Goal: Information Seeking & Learning: Check status

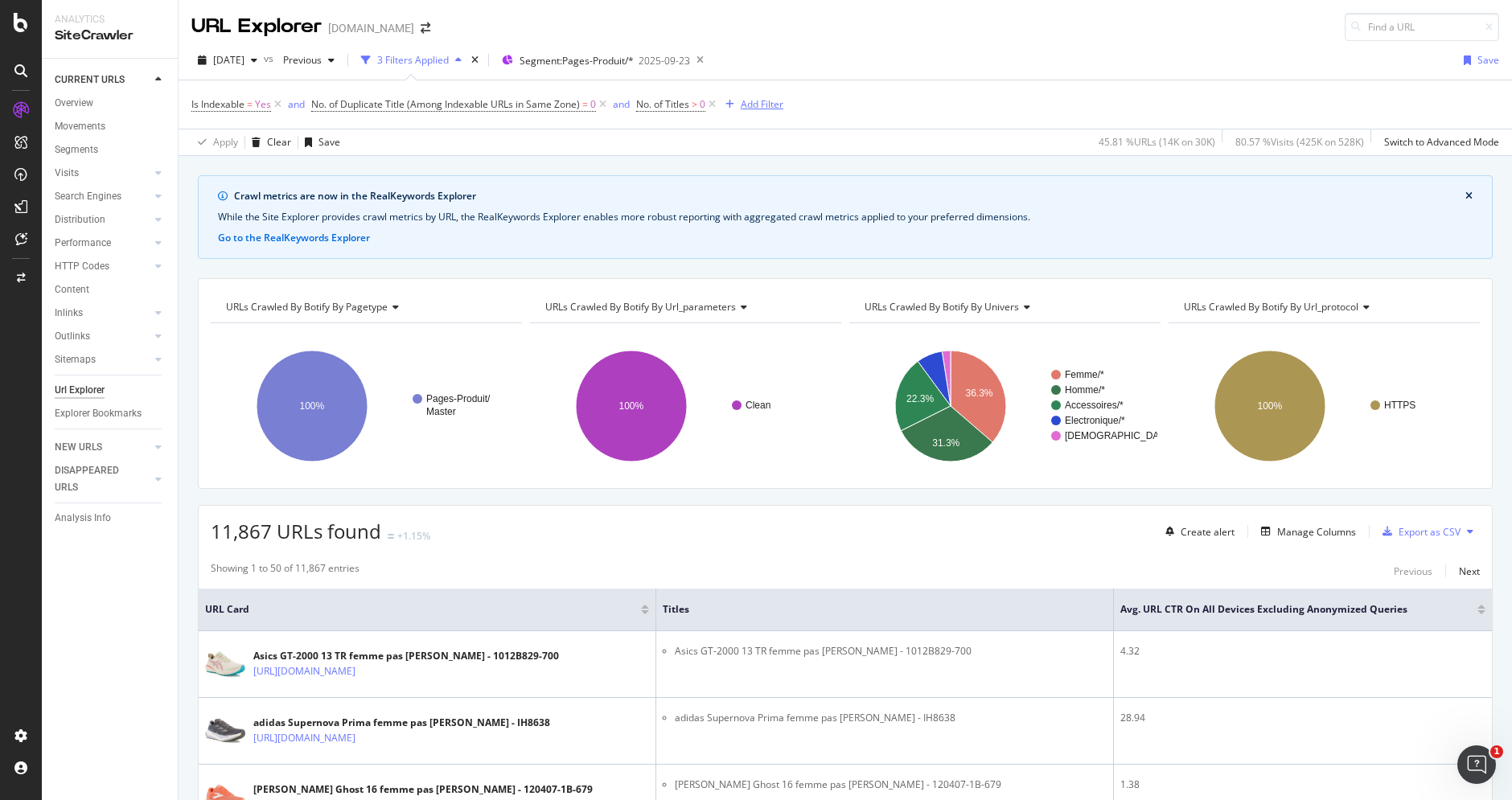
click at [757, 106] on div "Add Filter" at bounding box center [762, 104] width 43 height 14
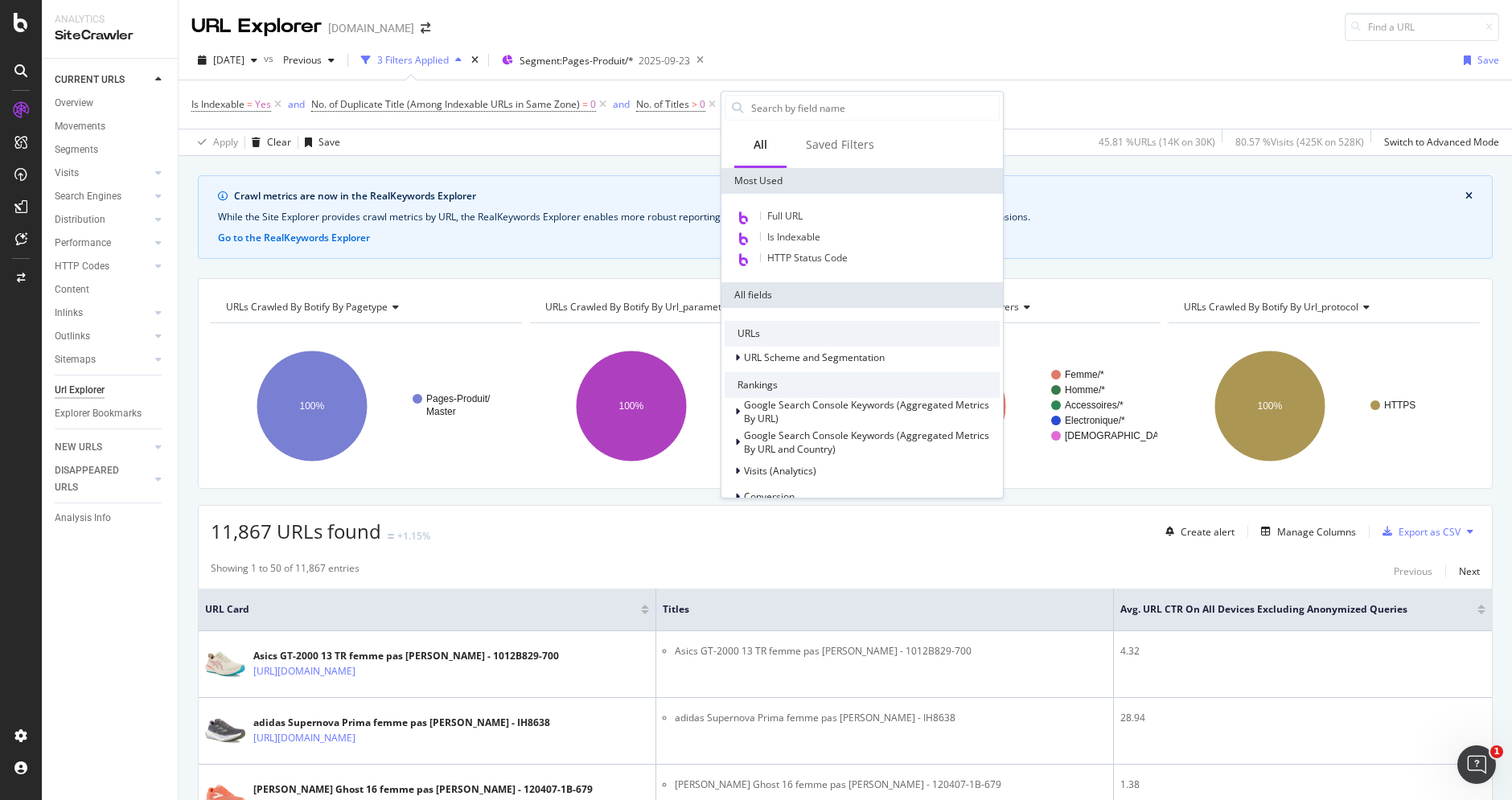
click at [661, 137] on div "Apply Clear Save 45.81 % URLs ( 14K on 30K ) 80.57 % Visits ( 425K on 528K ) Sw…" at bounding box center [845, 141] width 1334 height 26
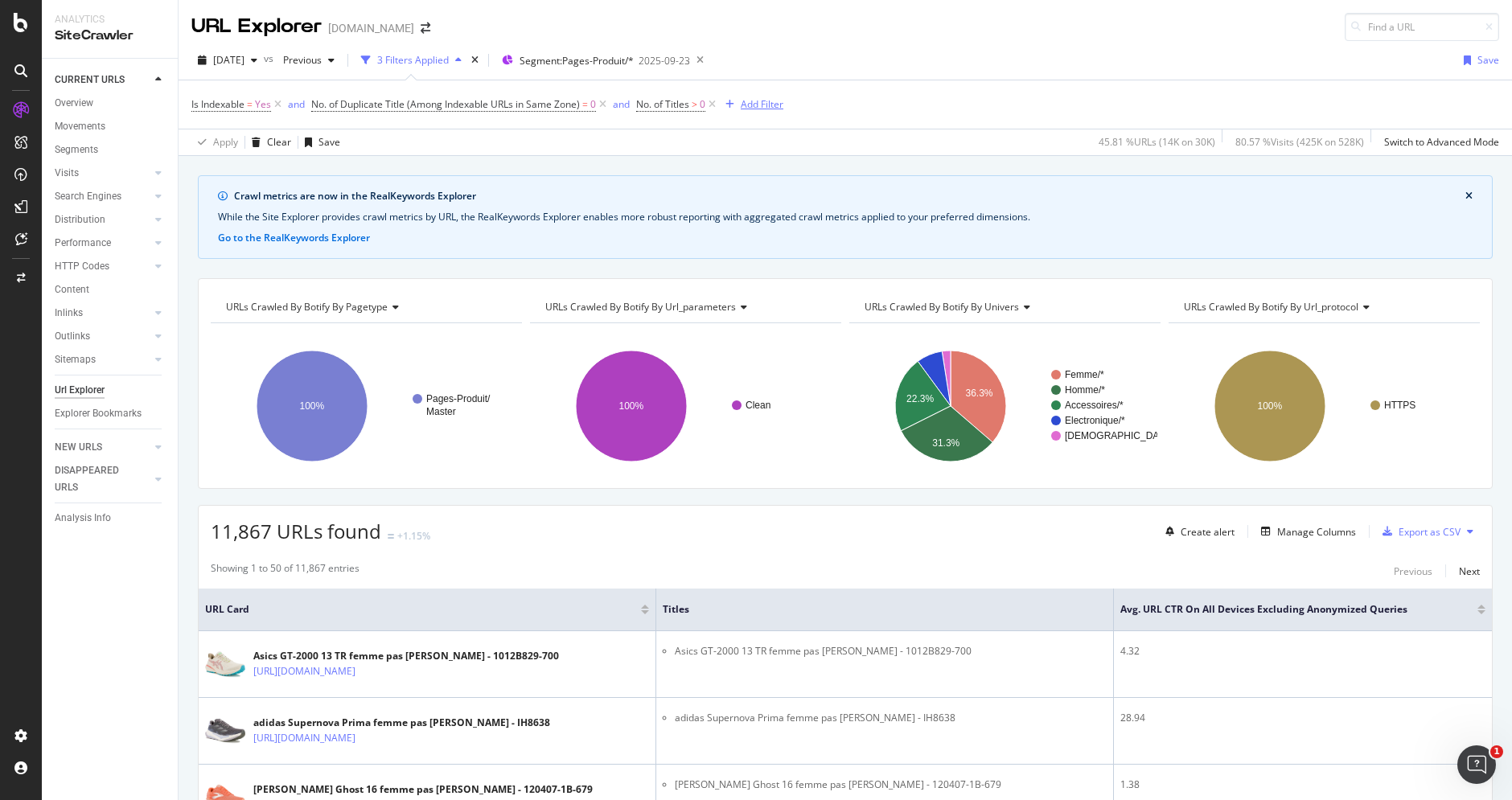
click at [760, 109] on div "Add Filter" at bounding box center [762, 104] width 43 height 14
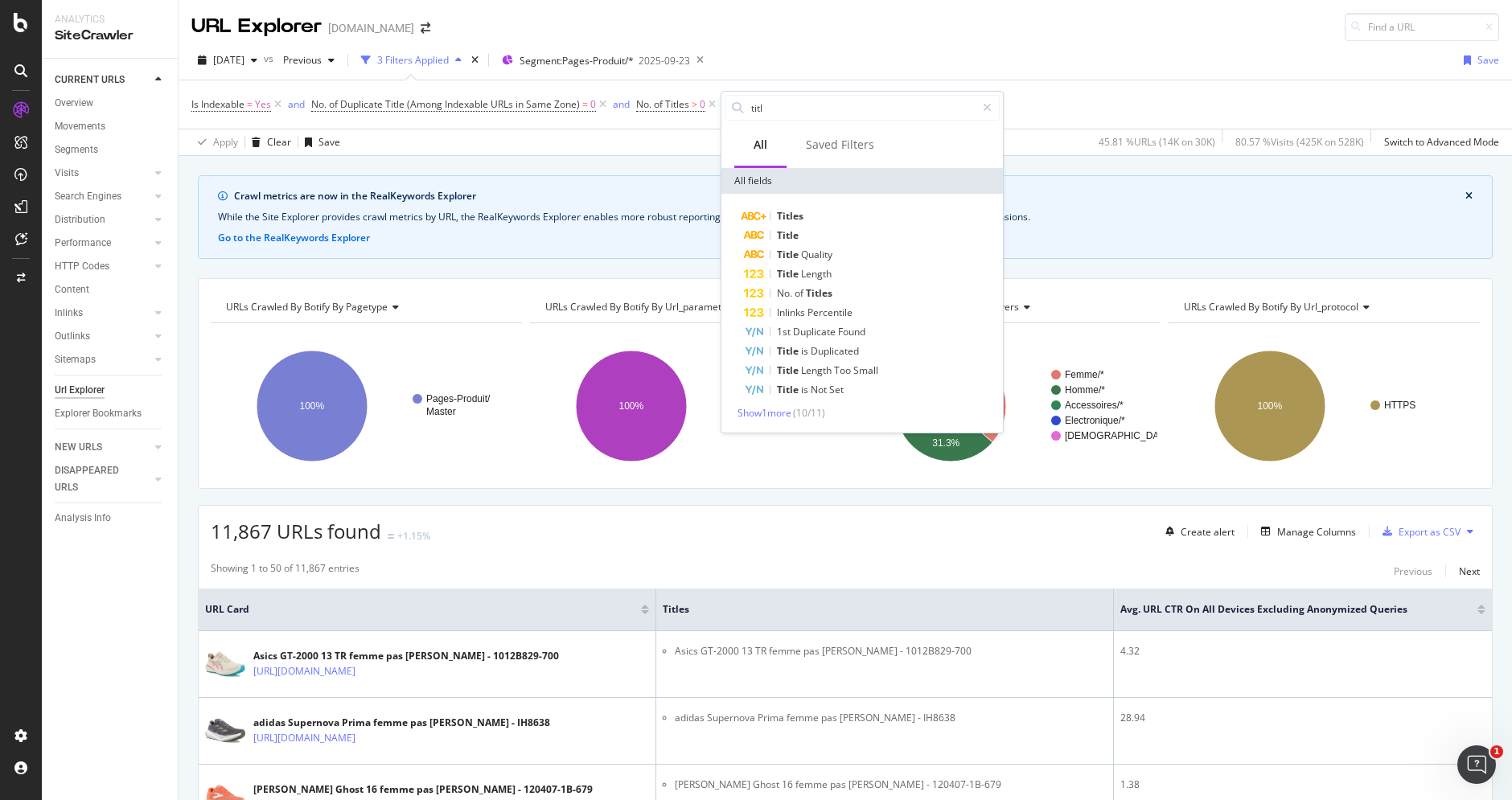
type input "titl"
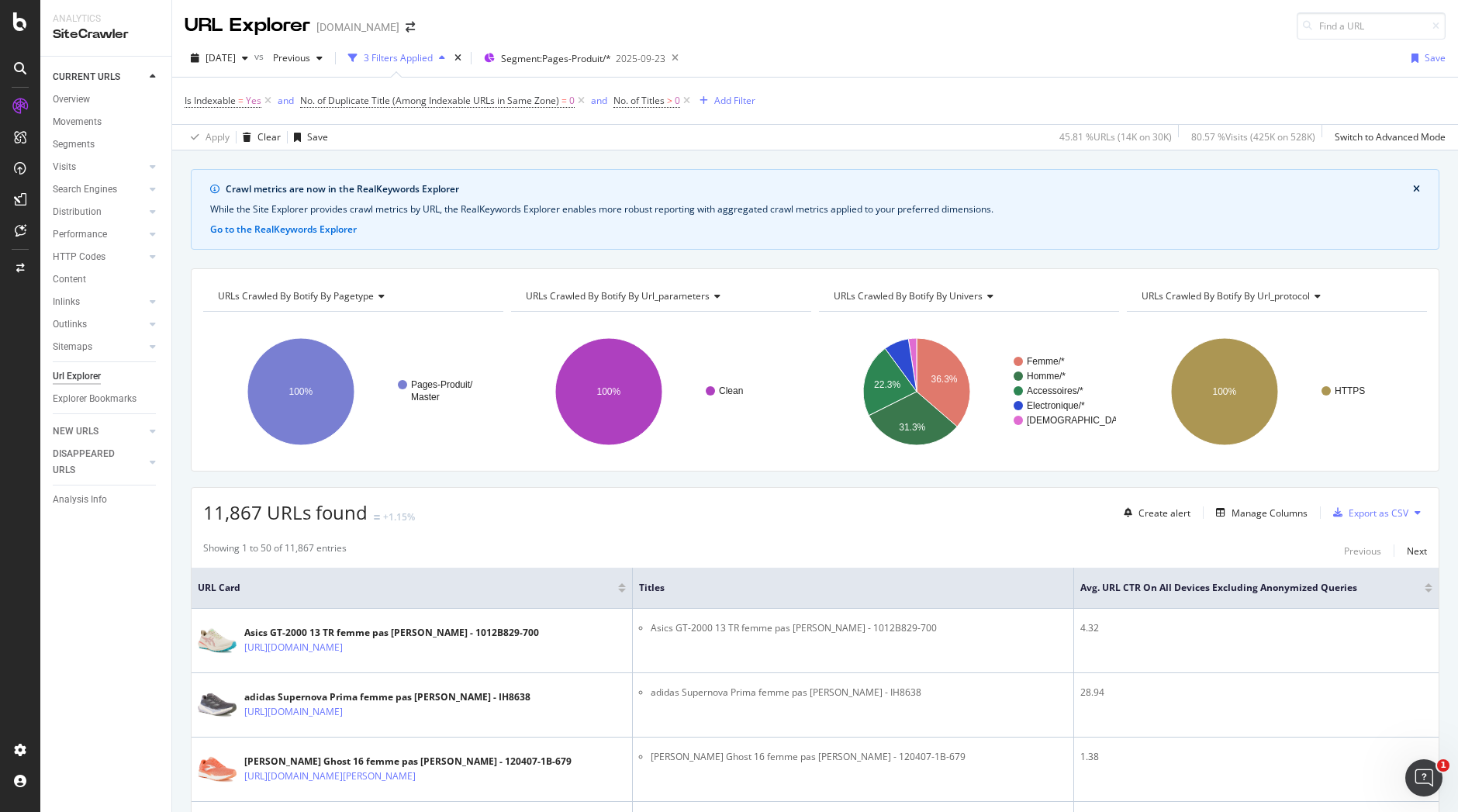
click at [574, 552] on div "Showing 1 to 50 of 11,867 entries Previous Next" at bounding box center [814, 550] width 1247 height 19
click at [433, 56] on div "3 Filters Applied" at bounding box center [398, 58] width 69 height 13
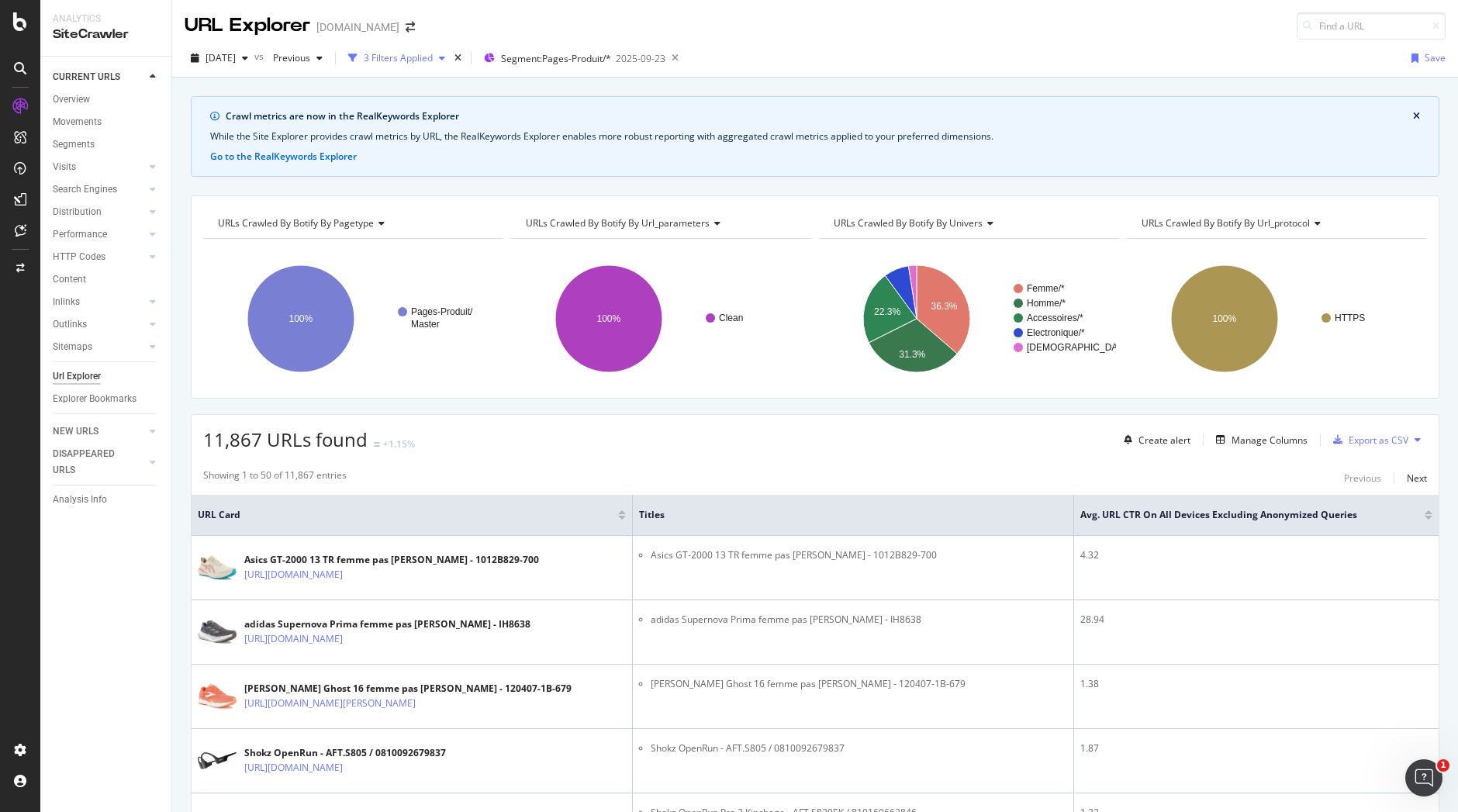
click at [433, 56] on div "3 Filters Applied" at bounding box center [398, 58] width 69 height 13
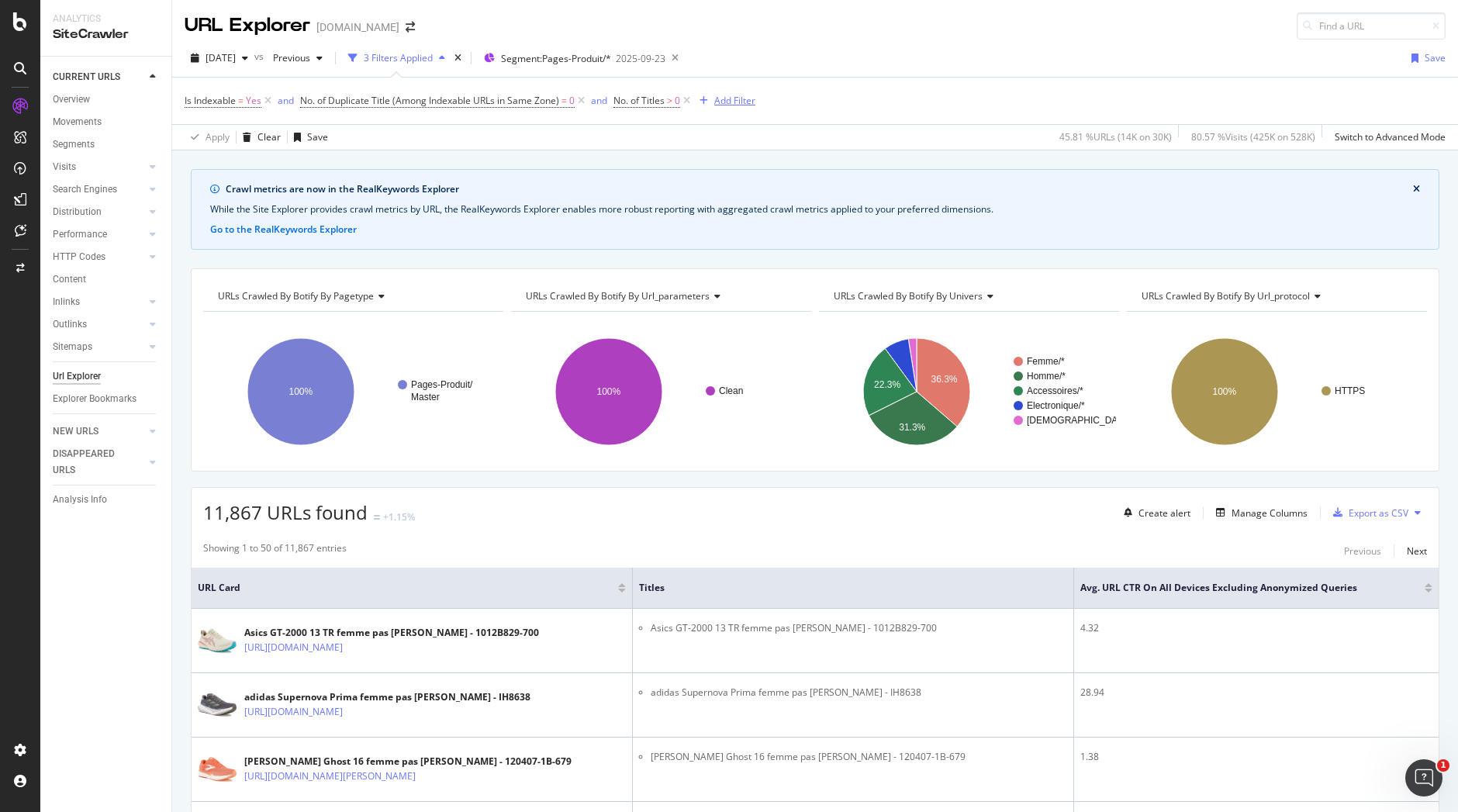
click at [721, 102] on div "Add Filter" at bounding box center [735, 101] width 41 height 13
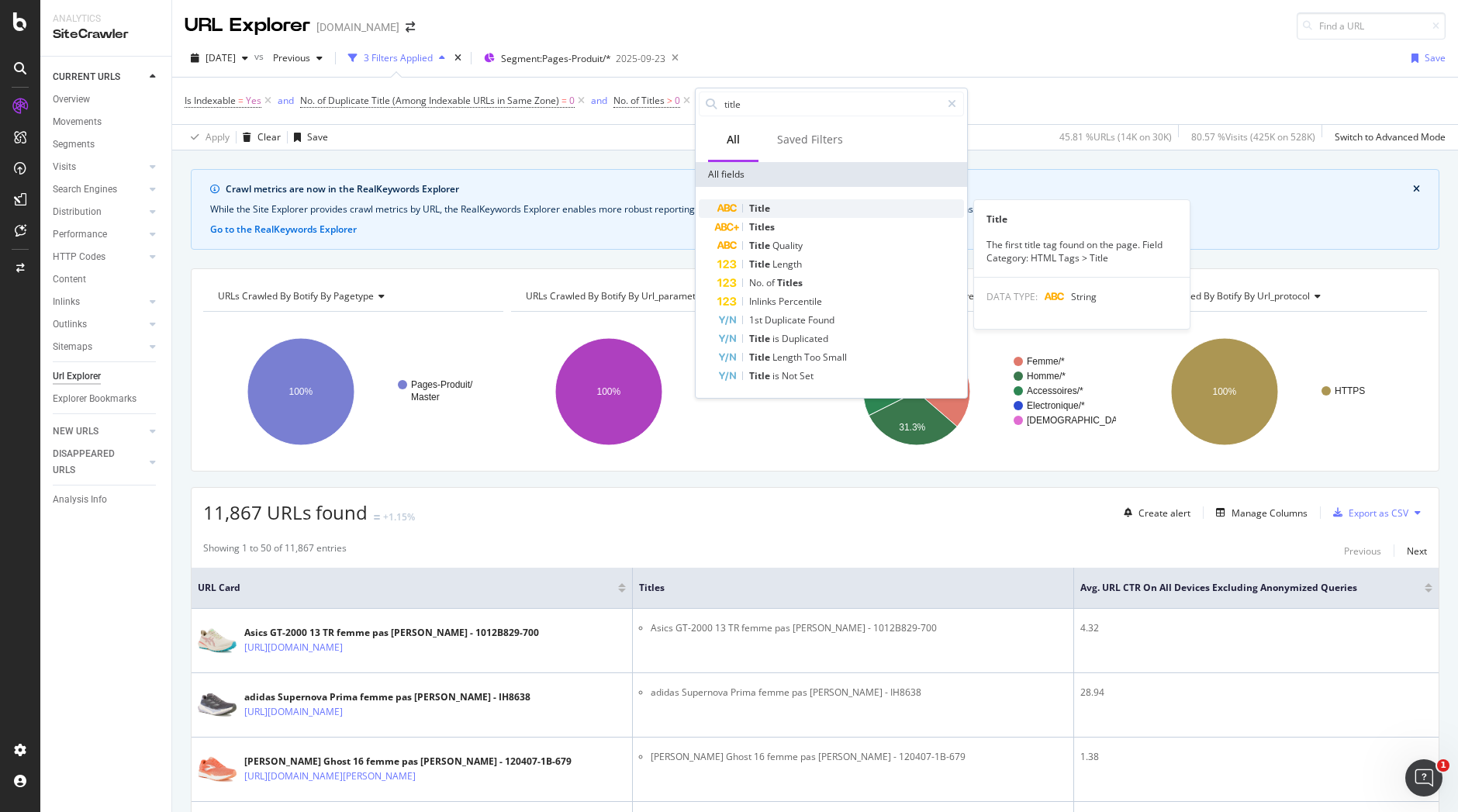
type input "title"
click at [772, 212] on div "Title" at bounding box center [840, 209] width 246 height 19
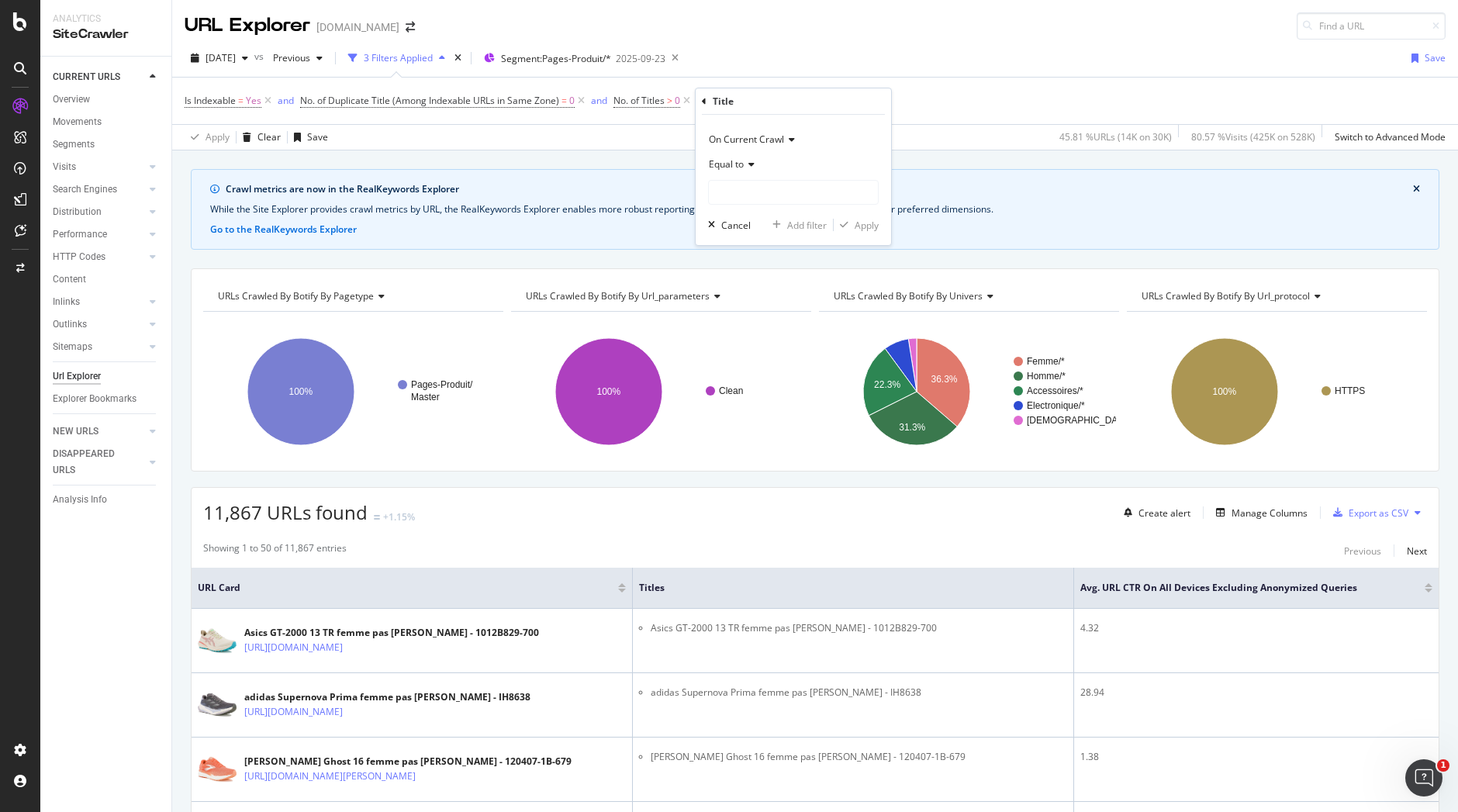
click at [749, 165] on icon at bounding box center [749, 164] width 11 height 9
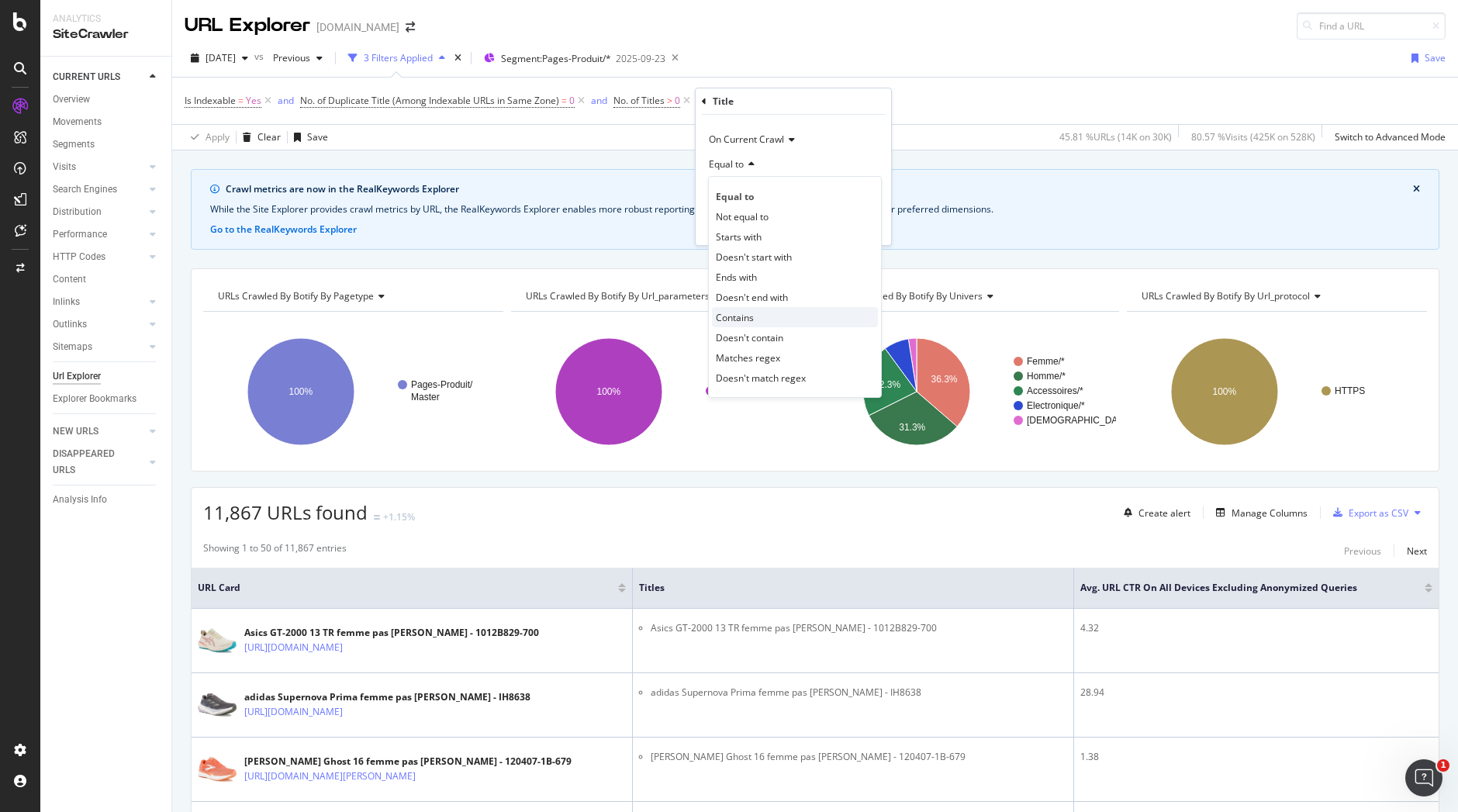
click at [743, 315] on span "Contains" at bounding box center [735, 317] width 38 height 13
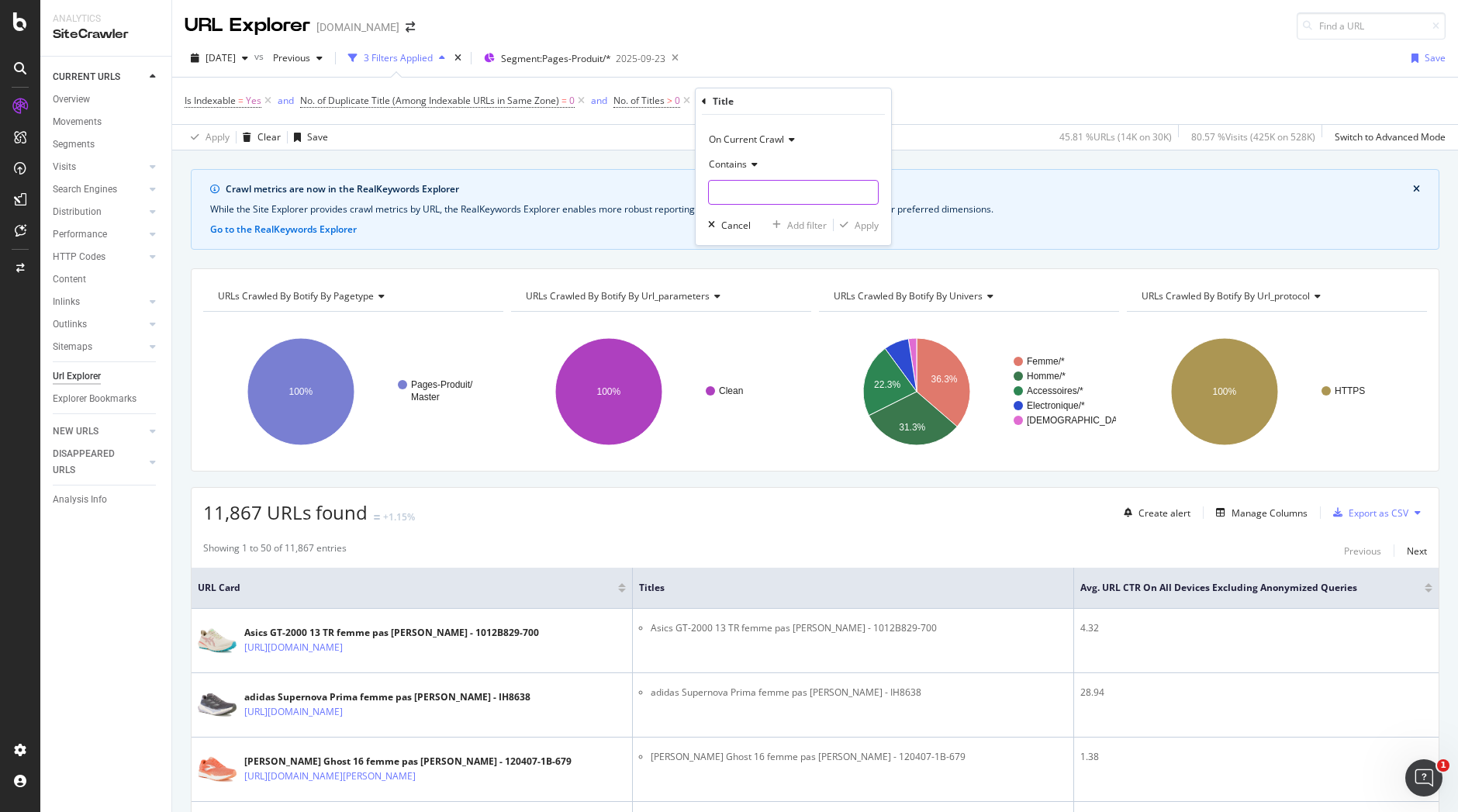
click at [755, 189] on input "text" at bounding box center [793, 192] width 169 height 25
type input "femme pas cher"
click at [868, 227] on div "Apply" at bounding box center [867, 226] width 24 height 13
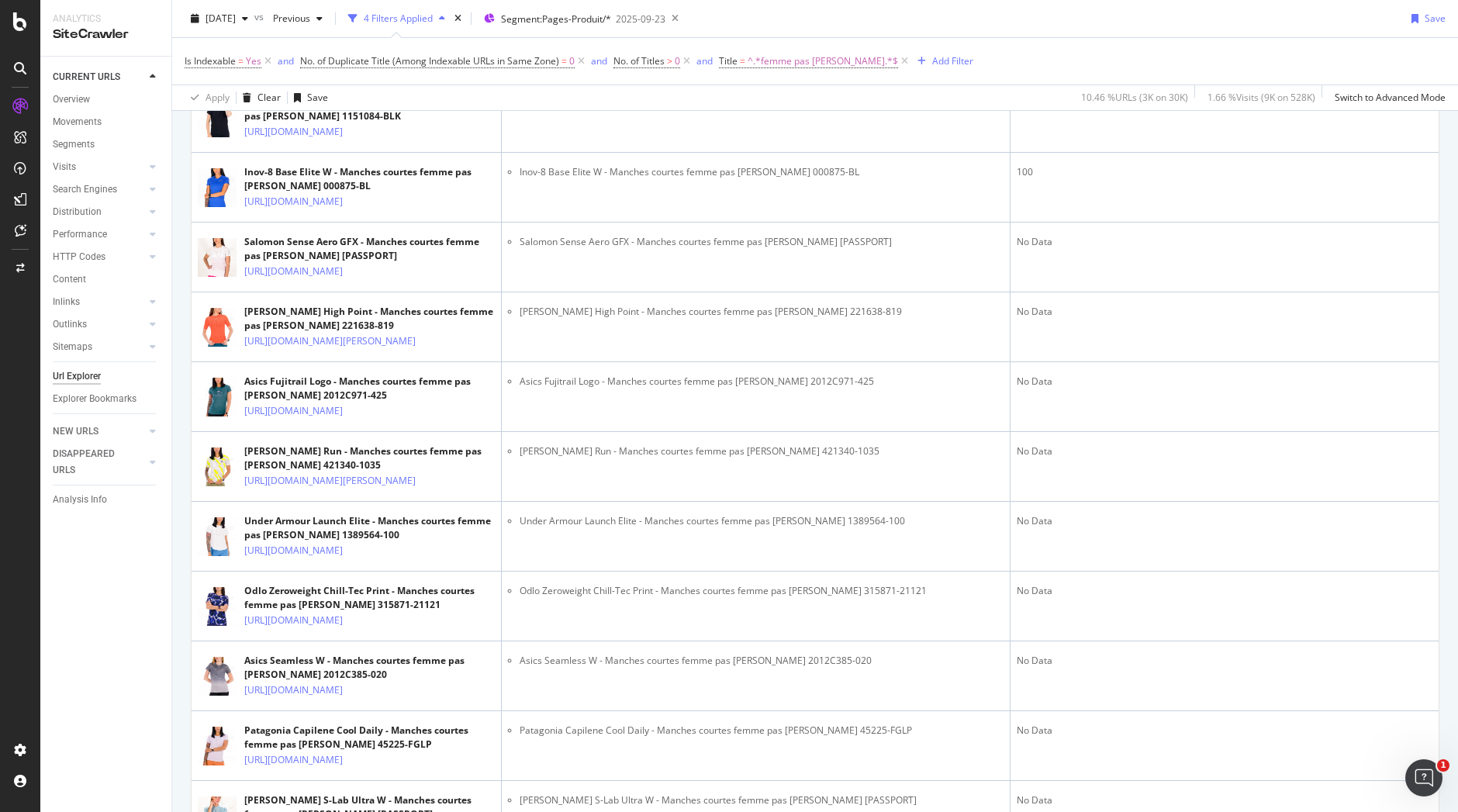
scroll to position [1210, 0]
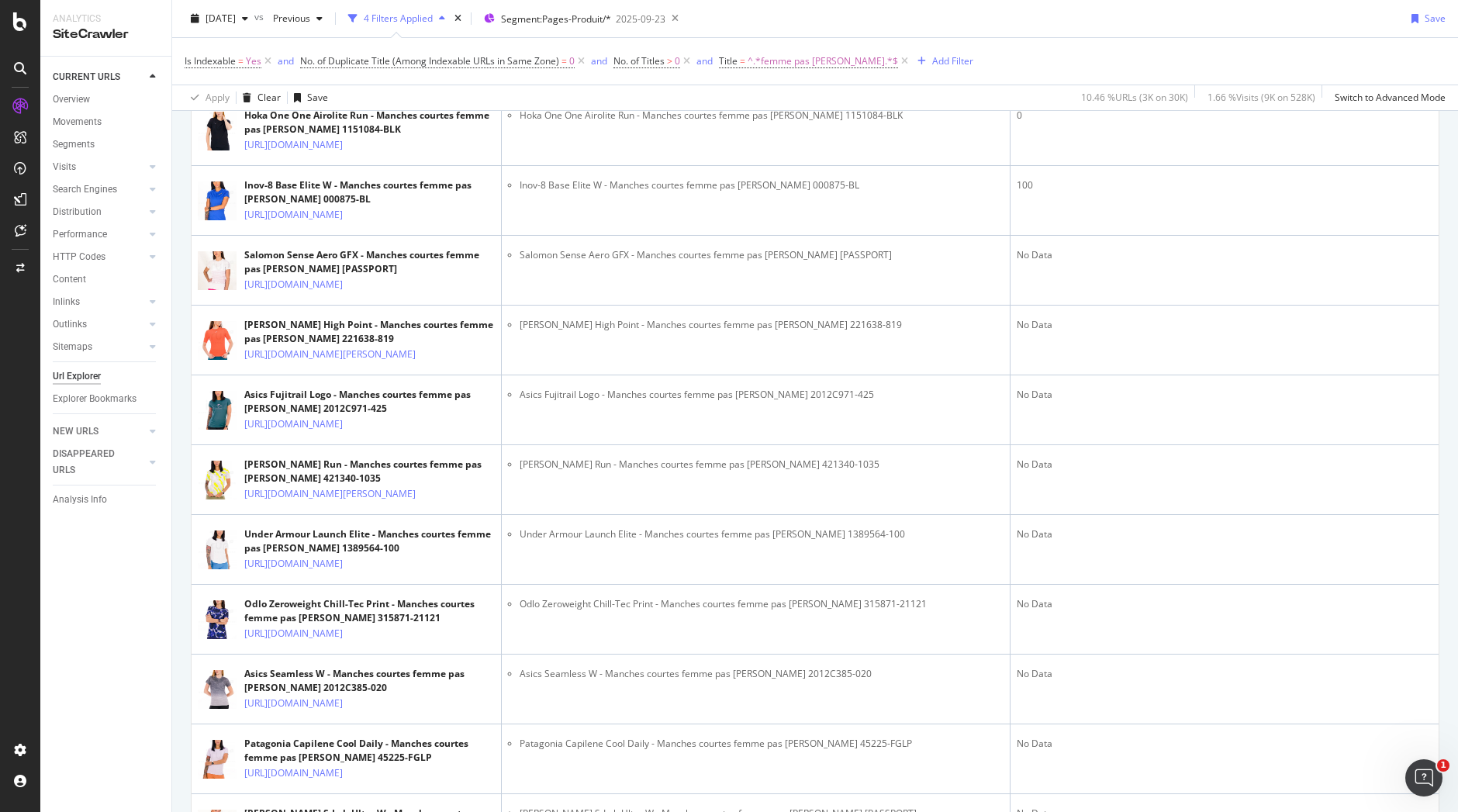
click at [431, 80] on icon at bounding box center [426, 76] width 9 height 9
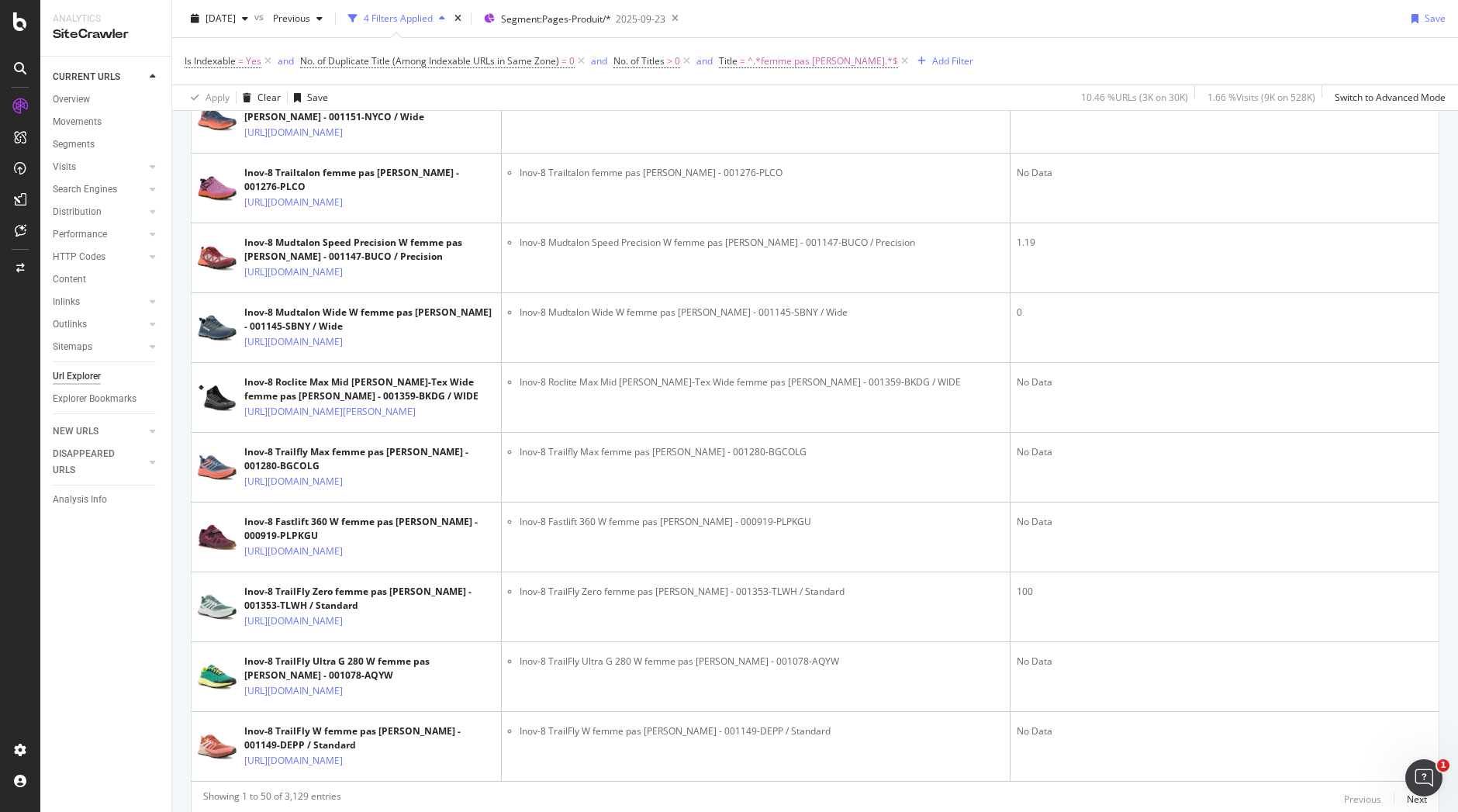
scroll to position [3113, 0]
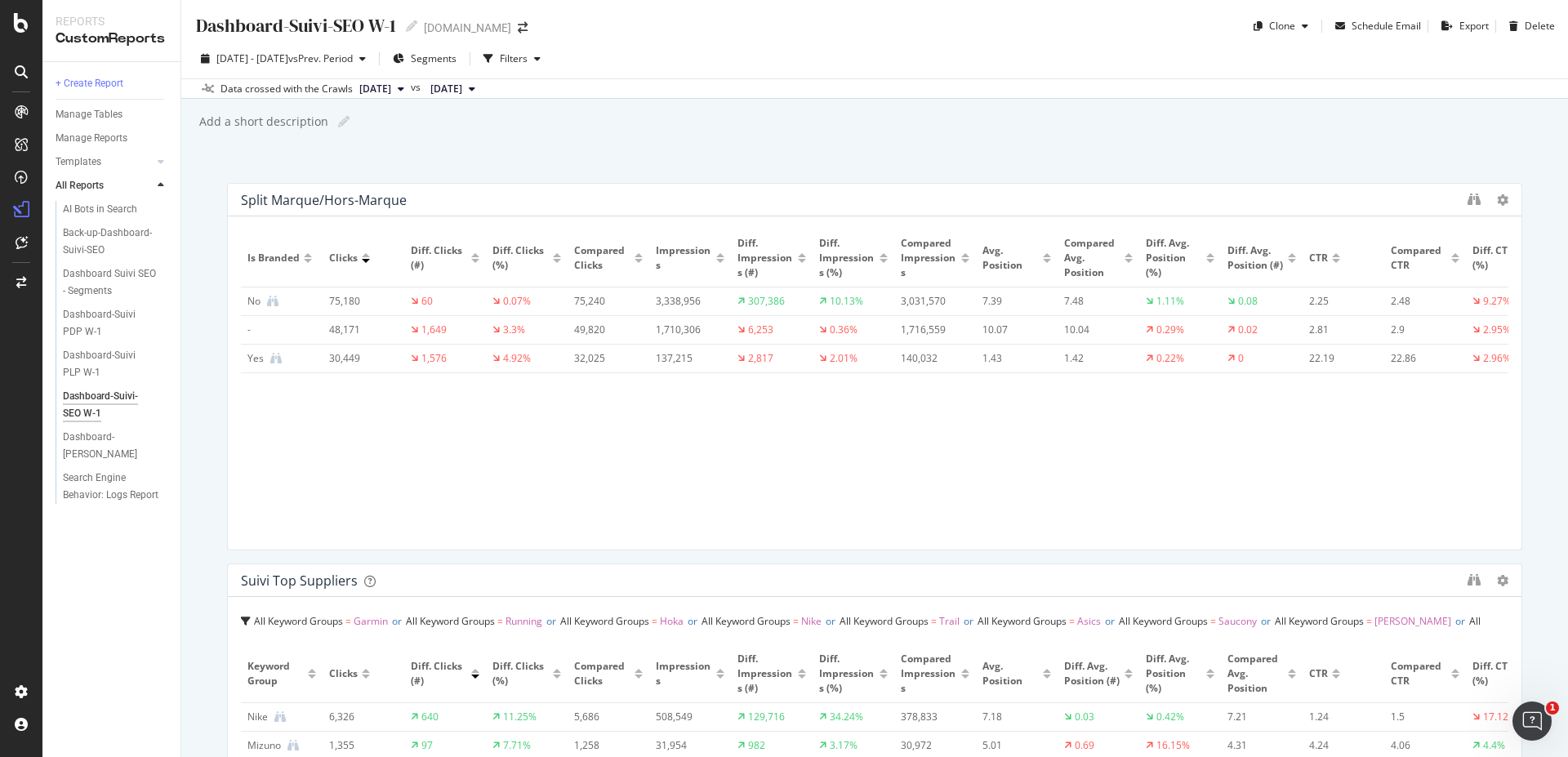
scroll to position [0, 51]
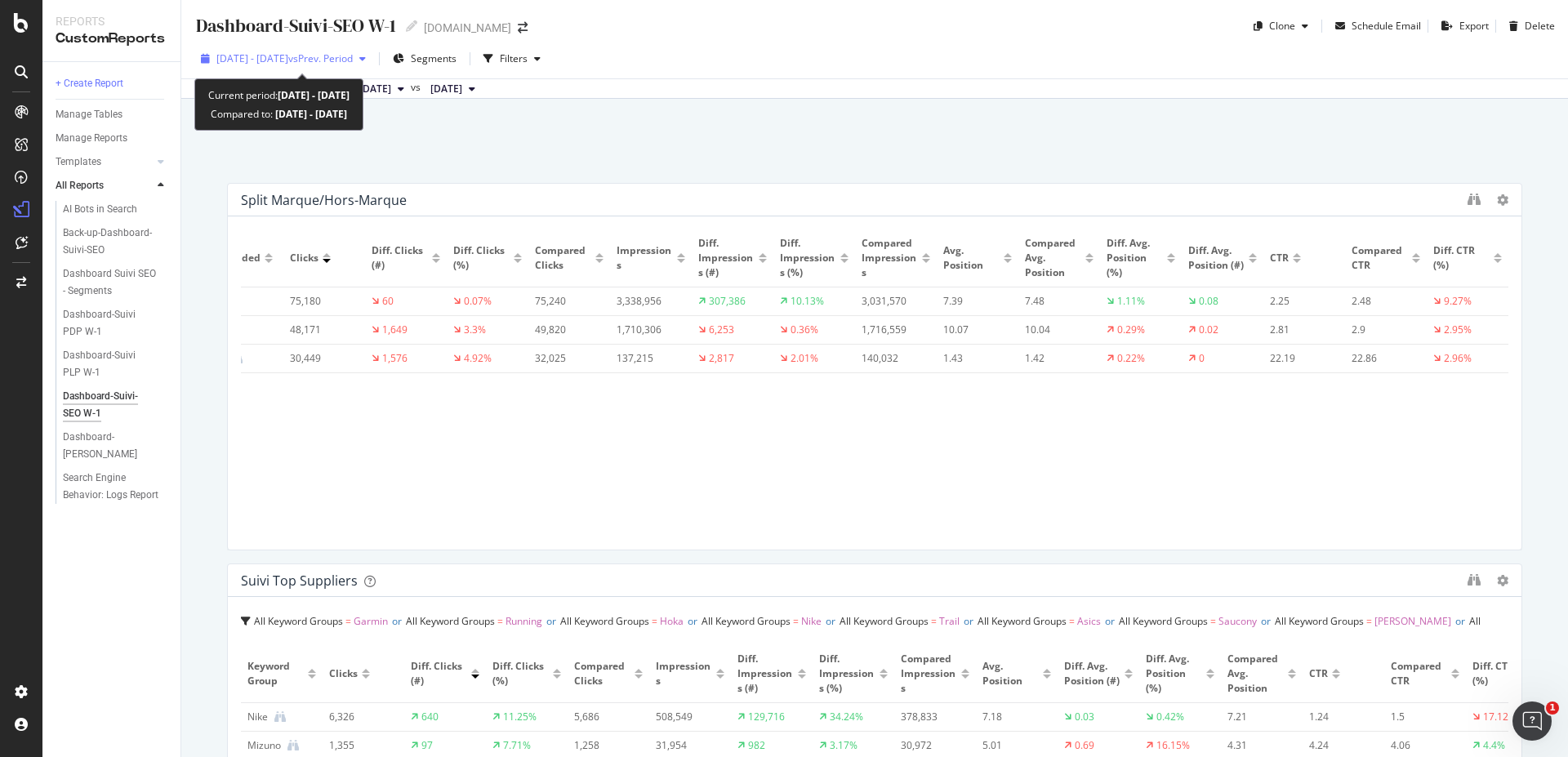
click at [348, 57] on span "vs Prev. Period" at bounding box center [321, 58] width 65 height 14
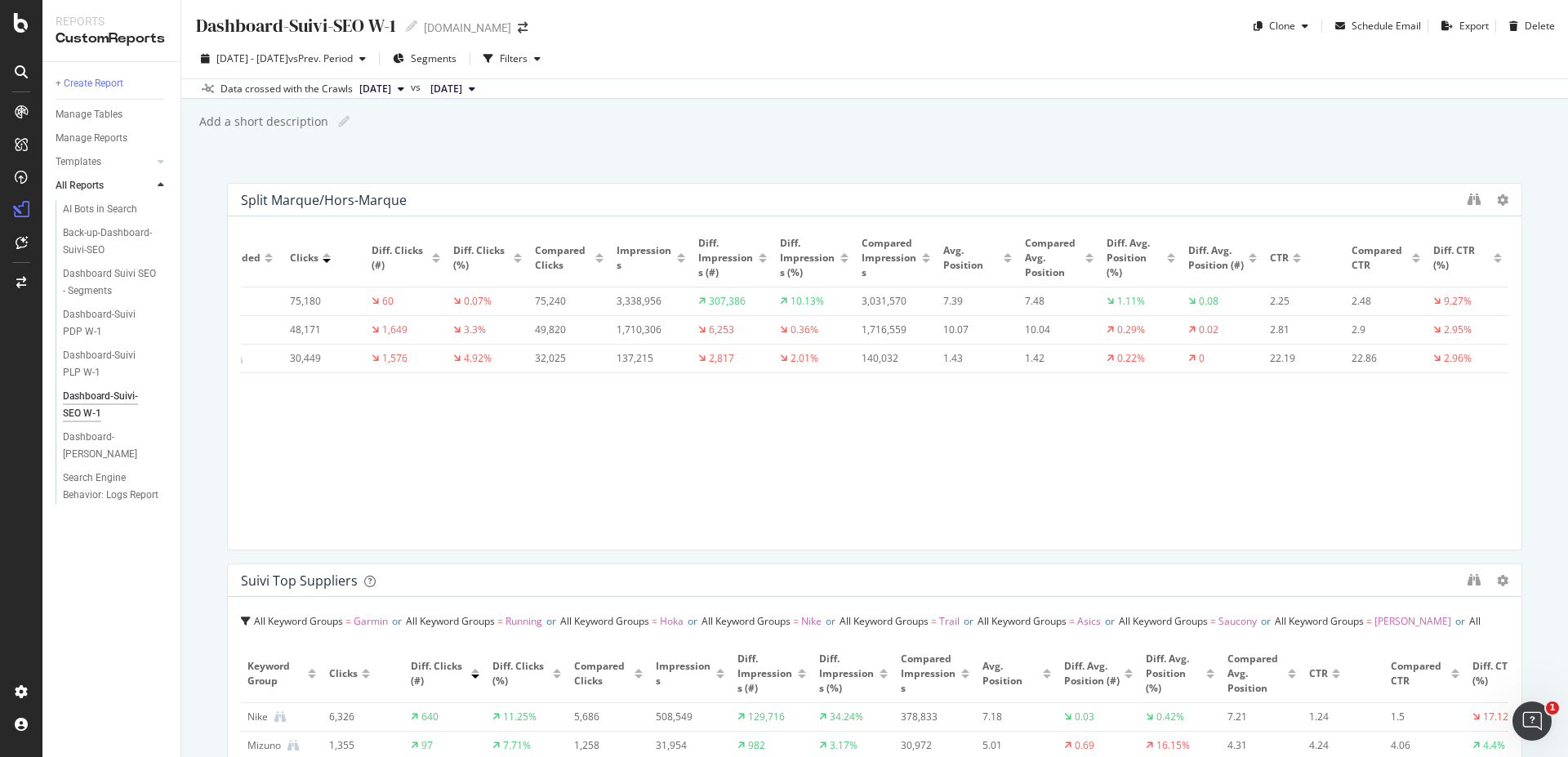
click at [729, 159] on div "Dashboard-Suivi-SEO W-1 Dashboard-Suivi-SEO W-1 irun.fr Clone Schedule Email Ex…" at bounding box center [875, 378] width 1386 height 757
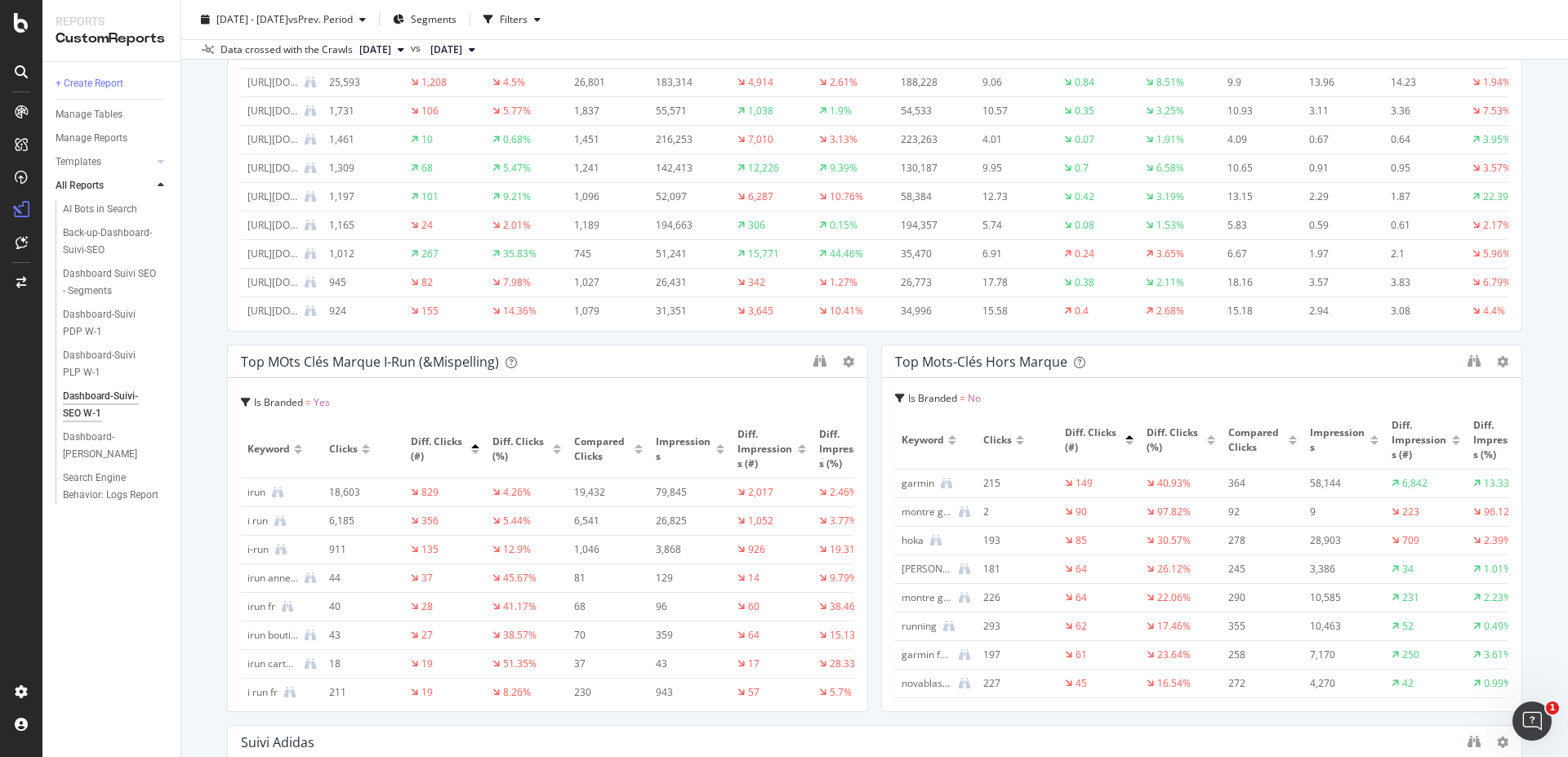
scroll to position [882, 0]
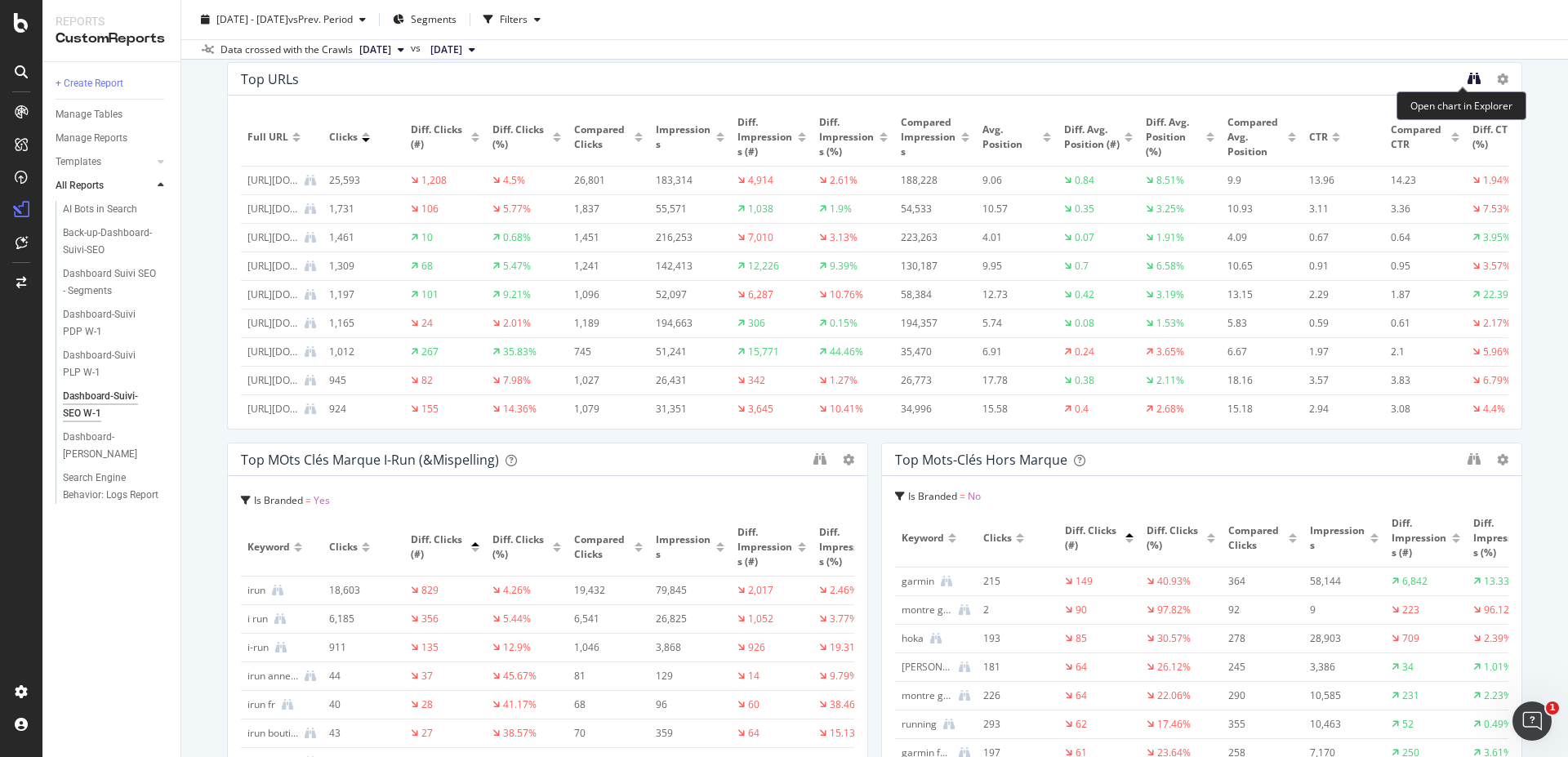
click at [1467, 76] on icon "binoculars" at bounding box center [1473, 78] width 13 height 13
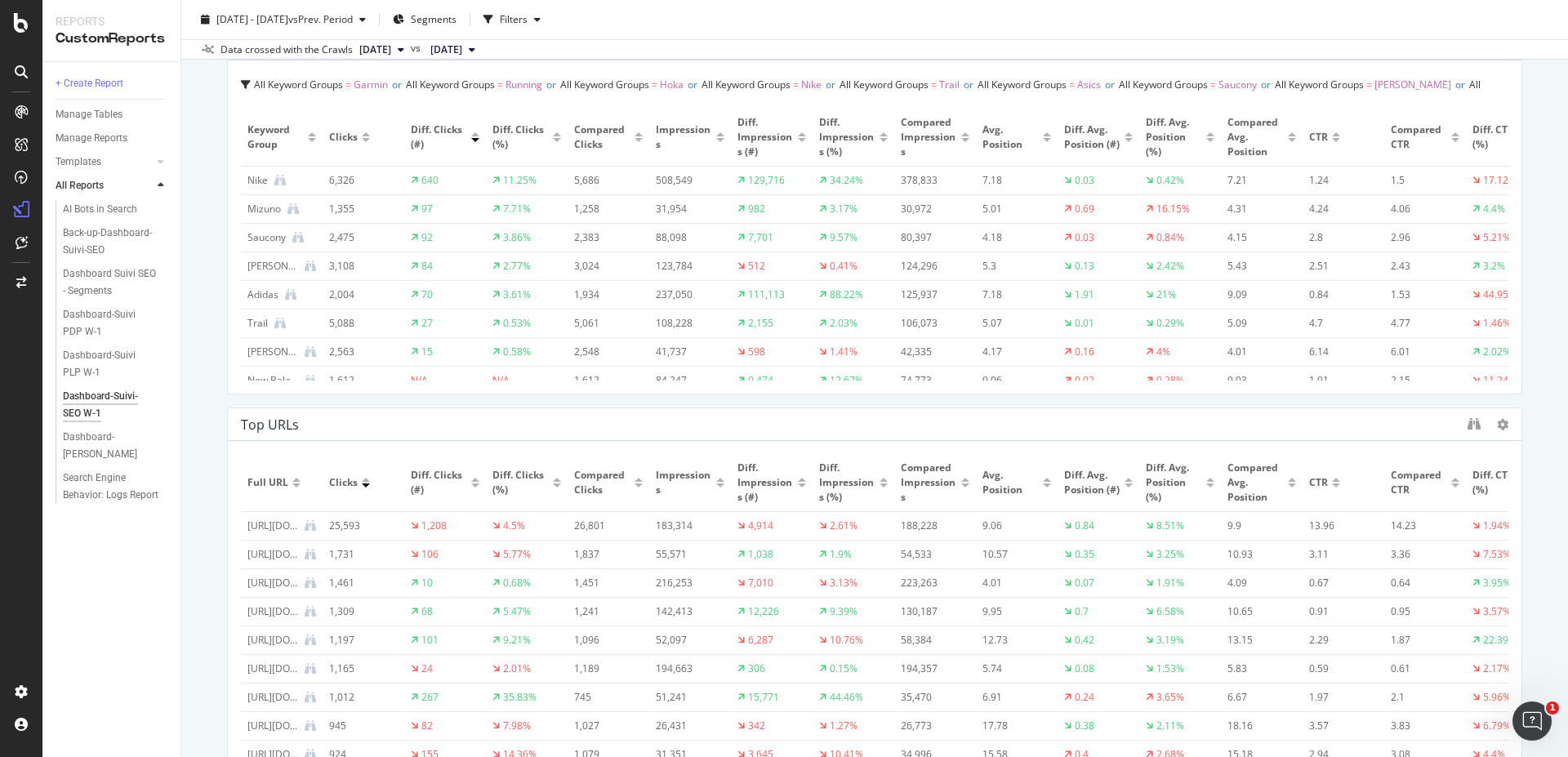
scroll to position [490, 0]
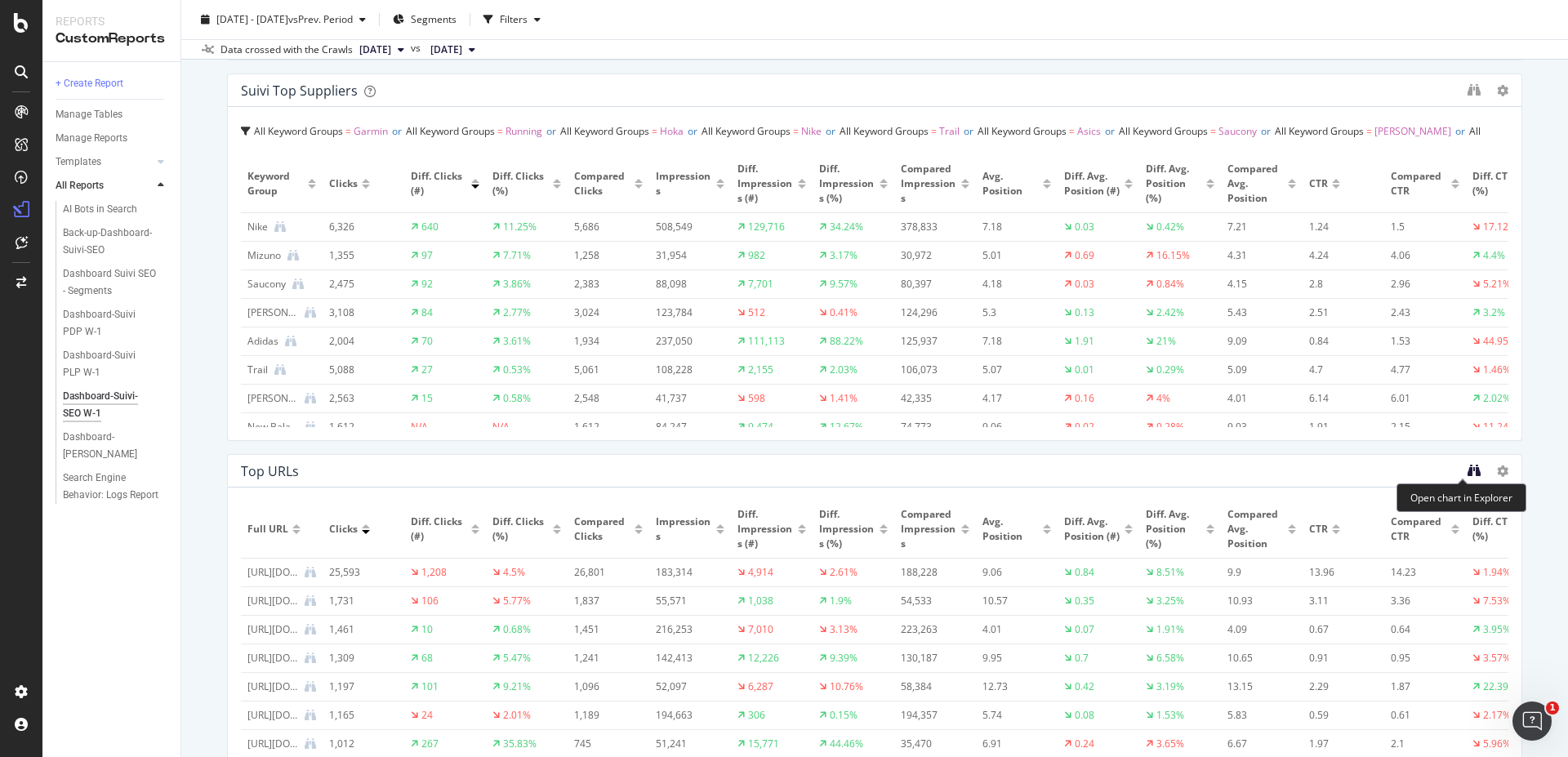
click at [1467, 467] on icon "binoculars" at bounding box center [1473, 469] width 13 height 13
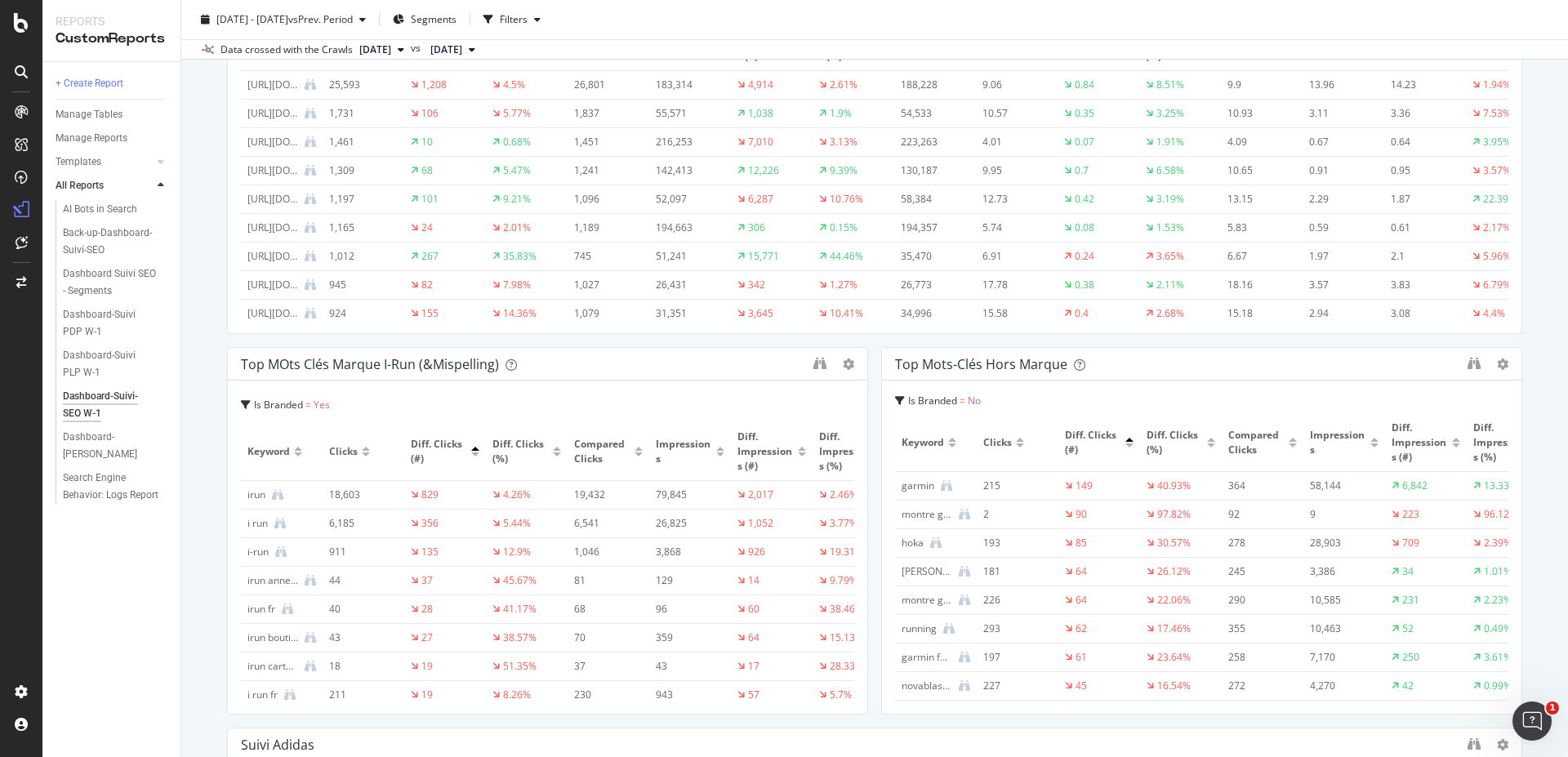
scroll to position [1078, 0]
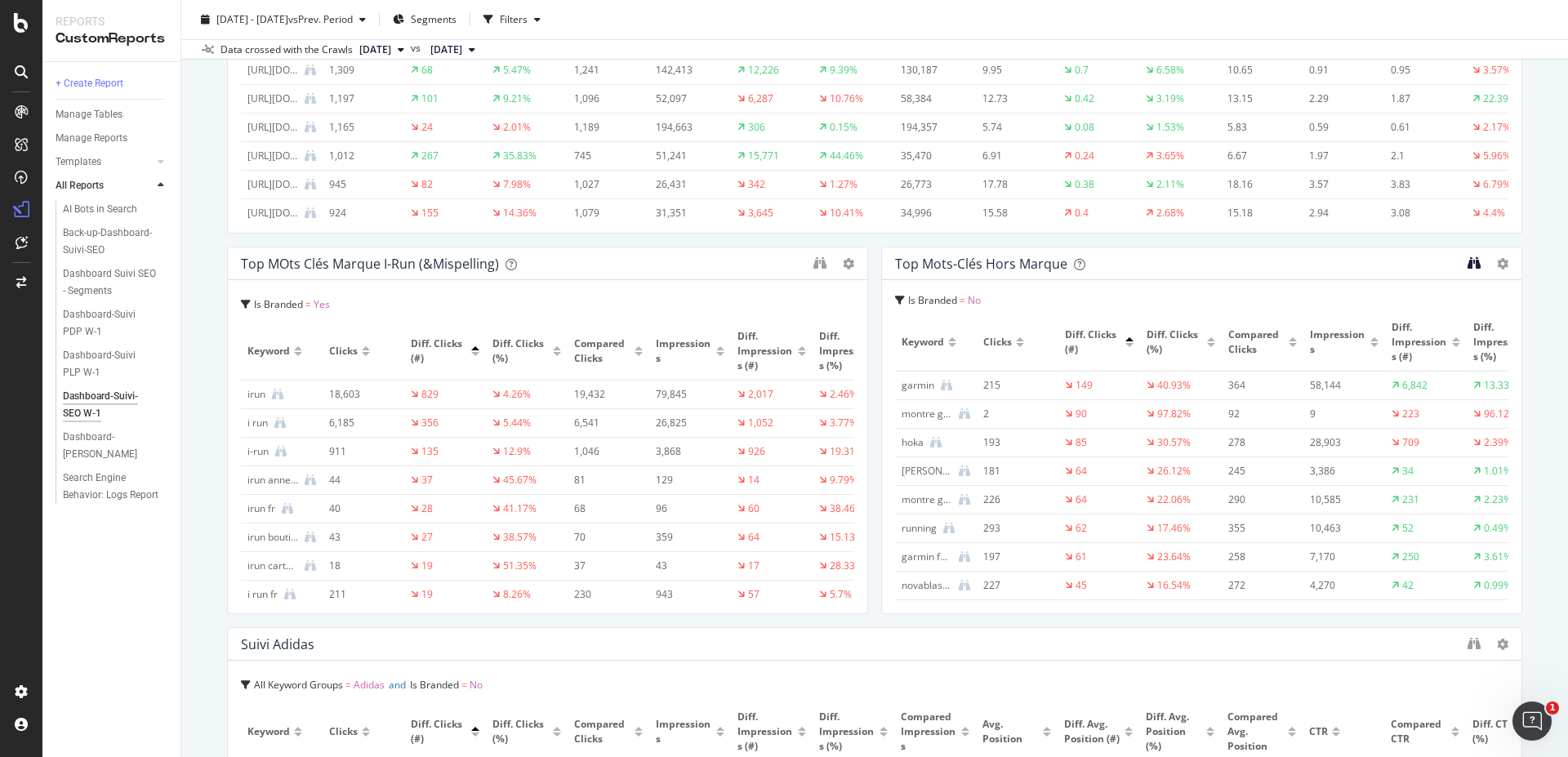
click at [1467, 264] on icon "binoculars" at bounding box center [1473, 262] width 13 height 13
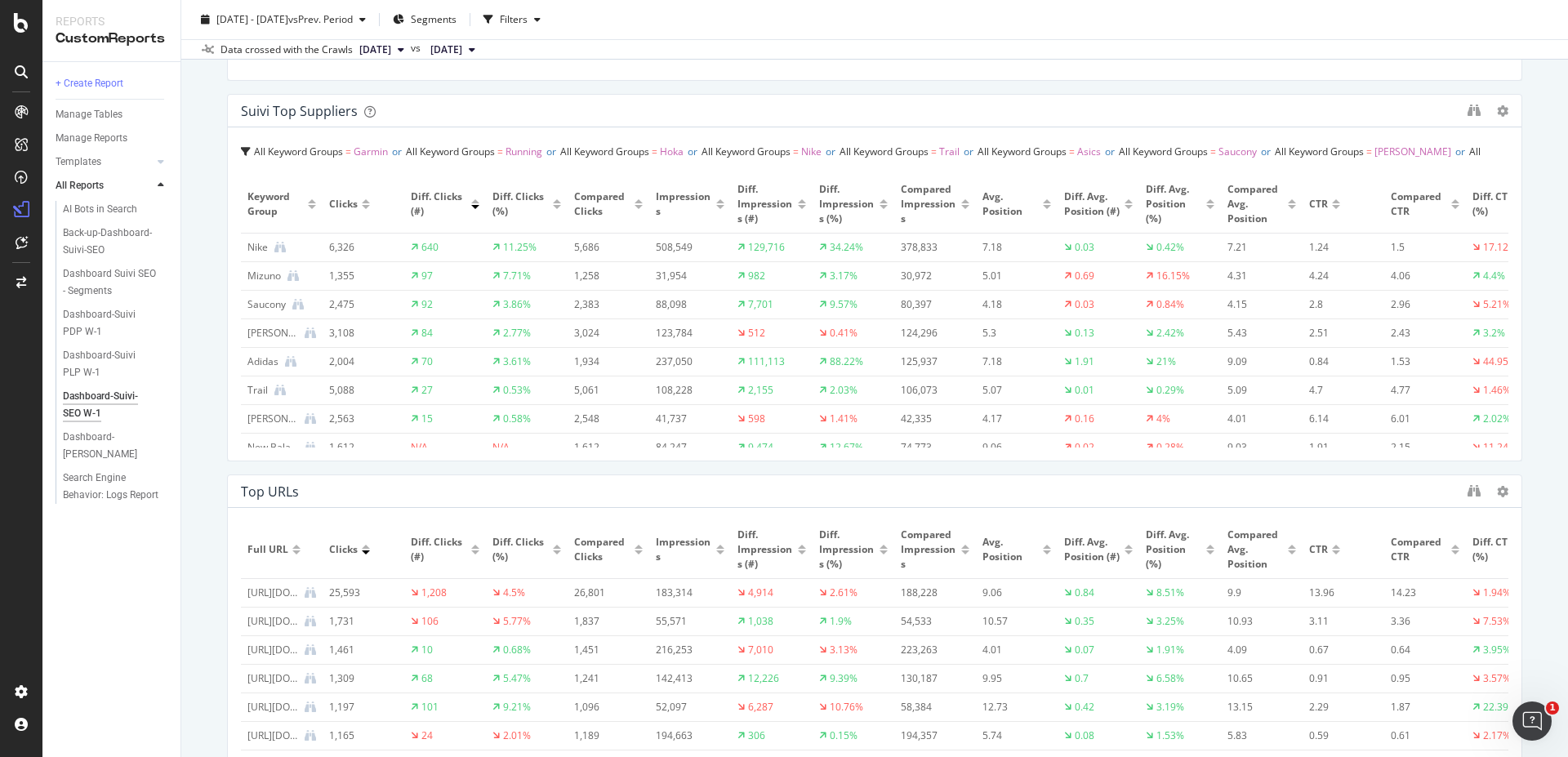
scroll to position [588, 0]
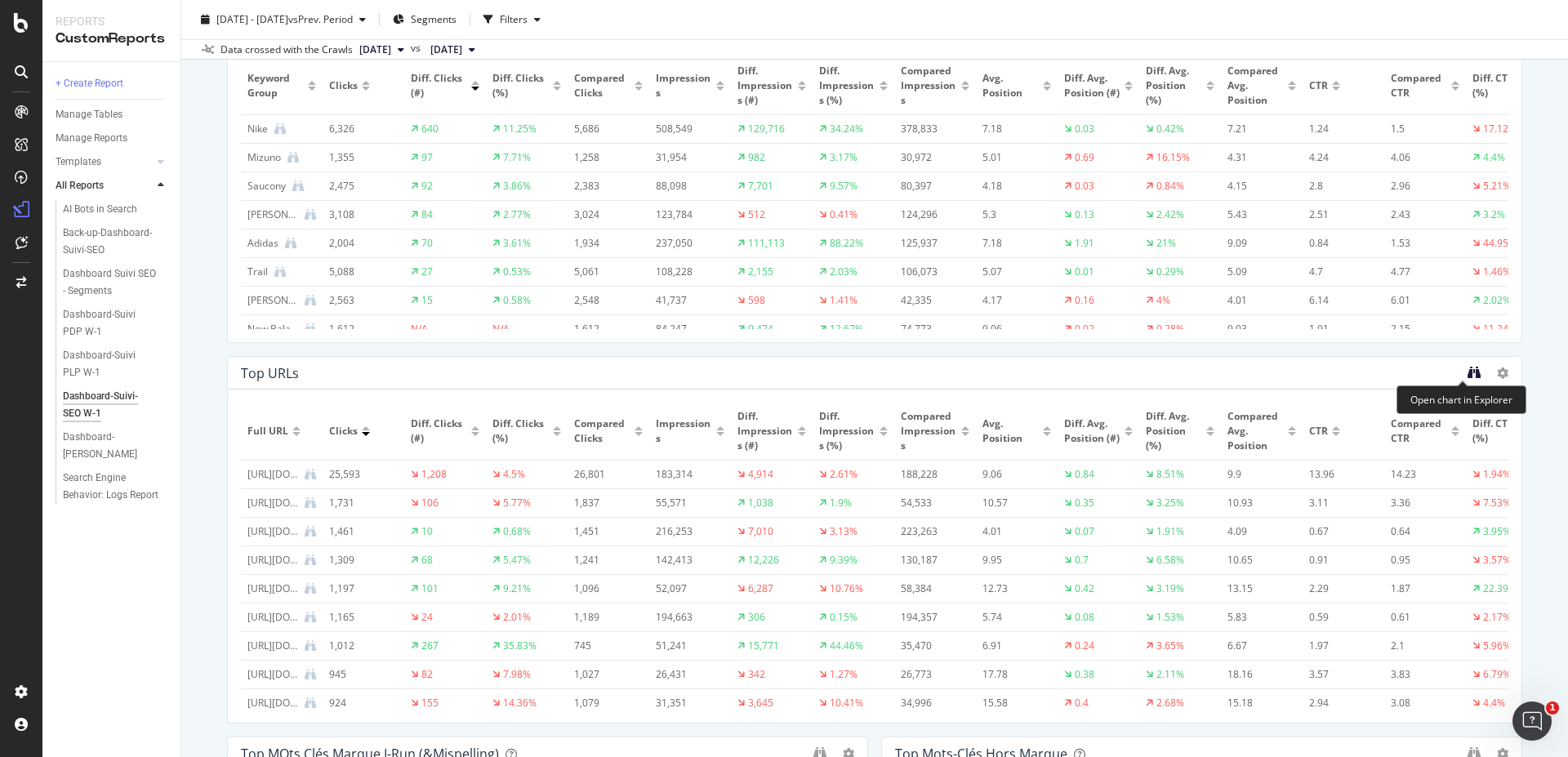
click at [1467, 372] on icon "binoculars" at bounding box center [1473, 372] width 13 height 13
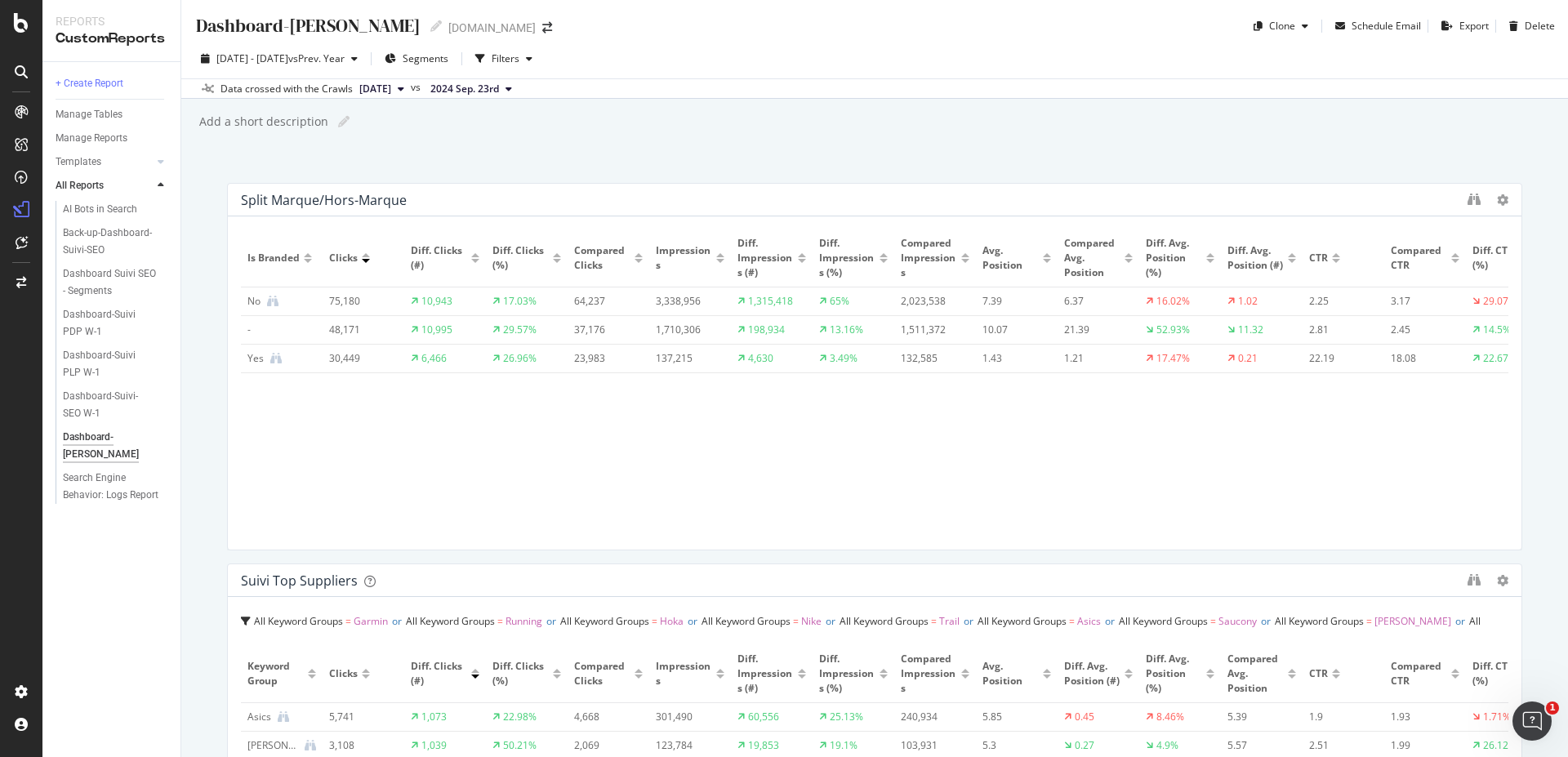
click at [495, 89] on span "2024 Sep. 23rd" at bounding box center [464, 88] width 69 height 15
click at [364, 61] on div "button" at bounding box center [354, 59] width 20 height 10
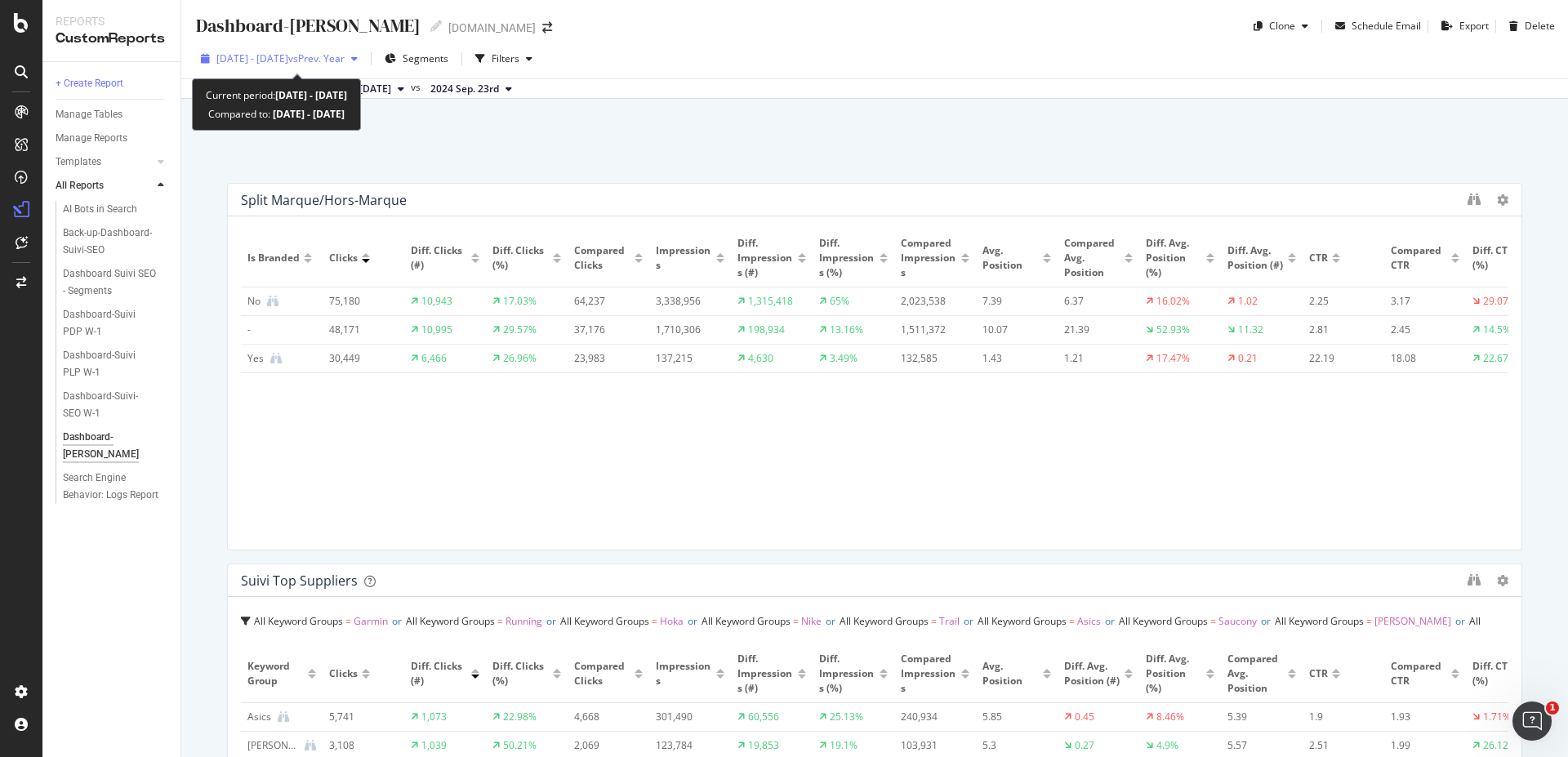
click at [345, 53] on span "vs Prev. Year" at bounding box center [316, 58] width 56 height 14
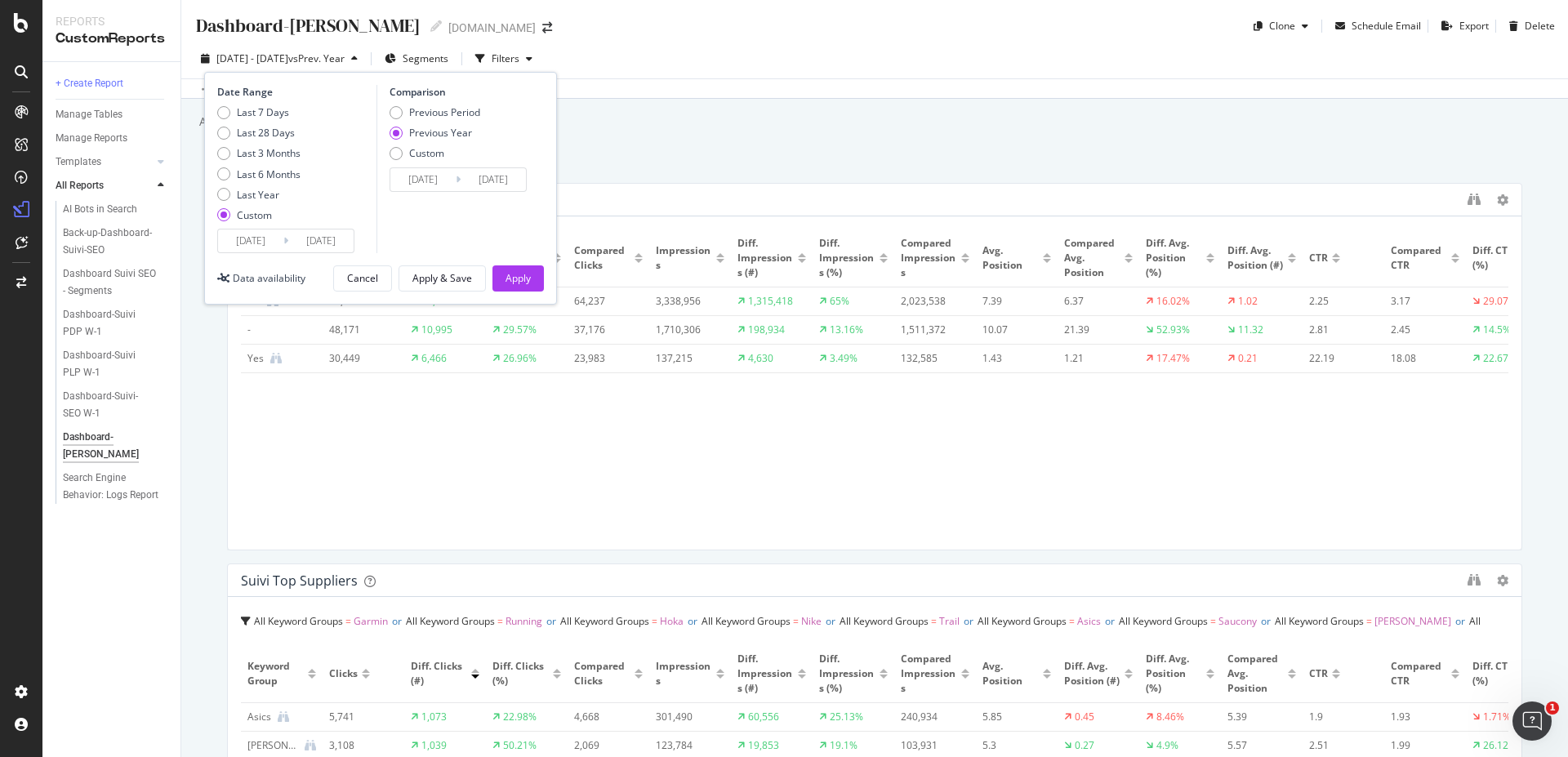
click at [572, 464] on div "Is Branded Clicks Diff. Clicks (#) Diff. Clicks (%) Compared Clicks Impressions…" at bounding box center [874, 383] width 1268 height 307
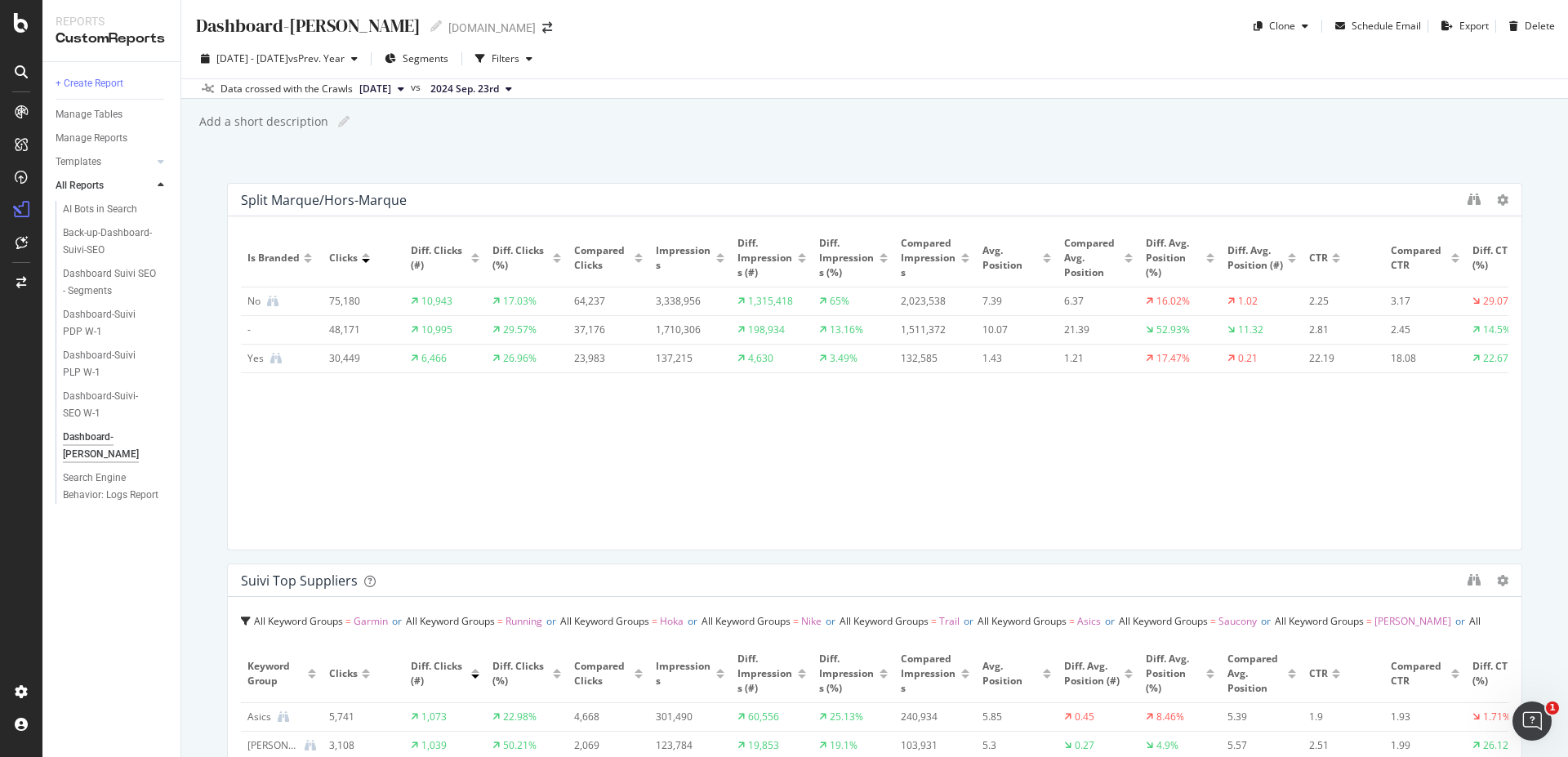
drag, startPoint x: 972, startPoint y: 436, endPoint x: 989, endPoint y: 434, distance: 17.1
click at [978, 436] on div "Is Branded Clicks Diff. Clicks (#) Diff. Clicks (%) Compared Clicks Impressions…" at bounding box center [874, 383] width 1268 height 307
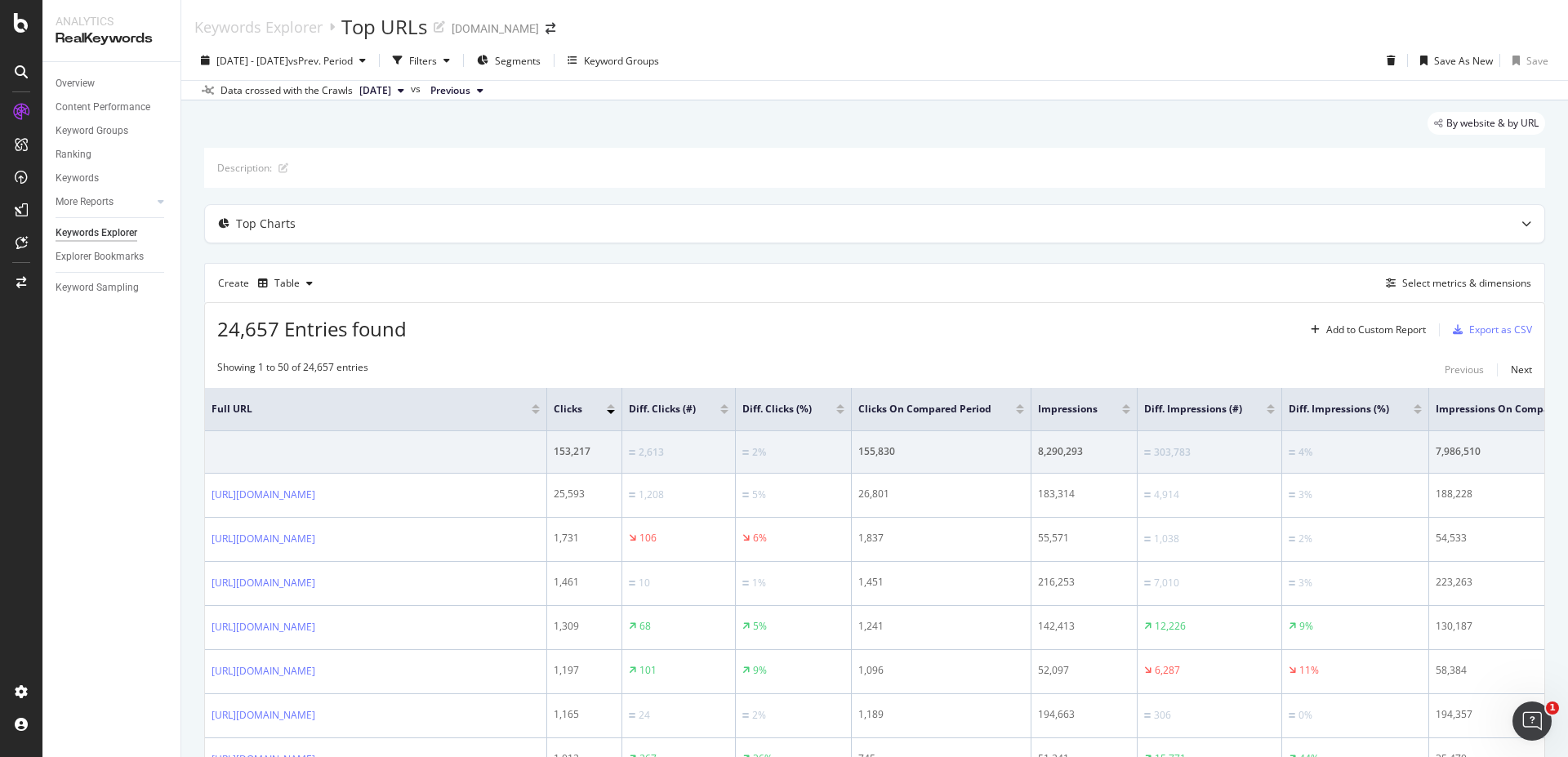
click at [844, 406] on div at bounding box center [840, 406] width 8 height 4
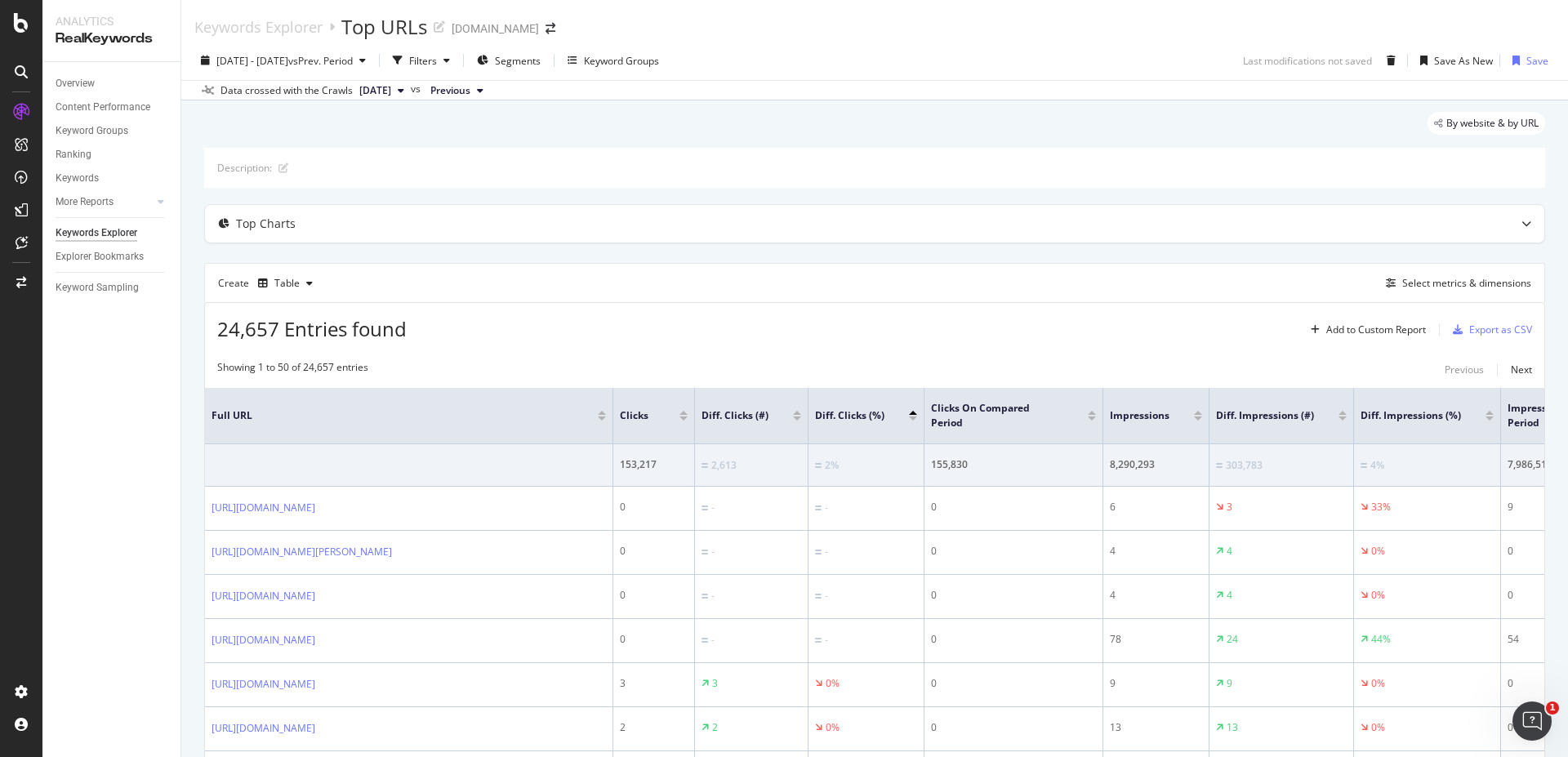
click at [797, 410] on div at bounding box center [796, 412] width 8 height 4
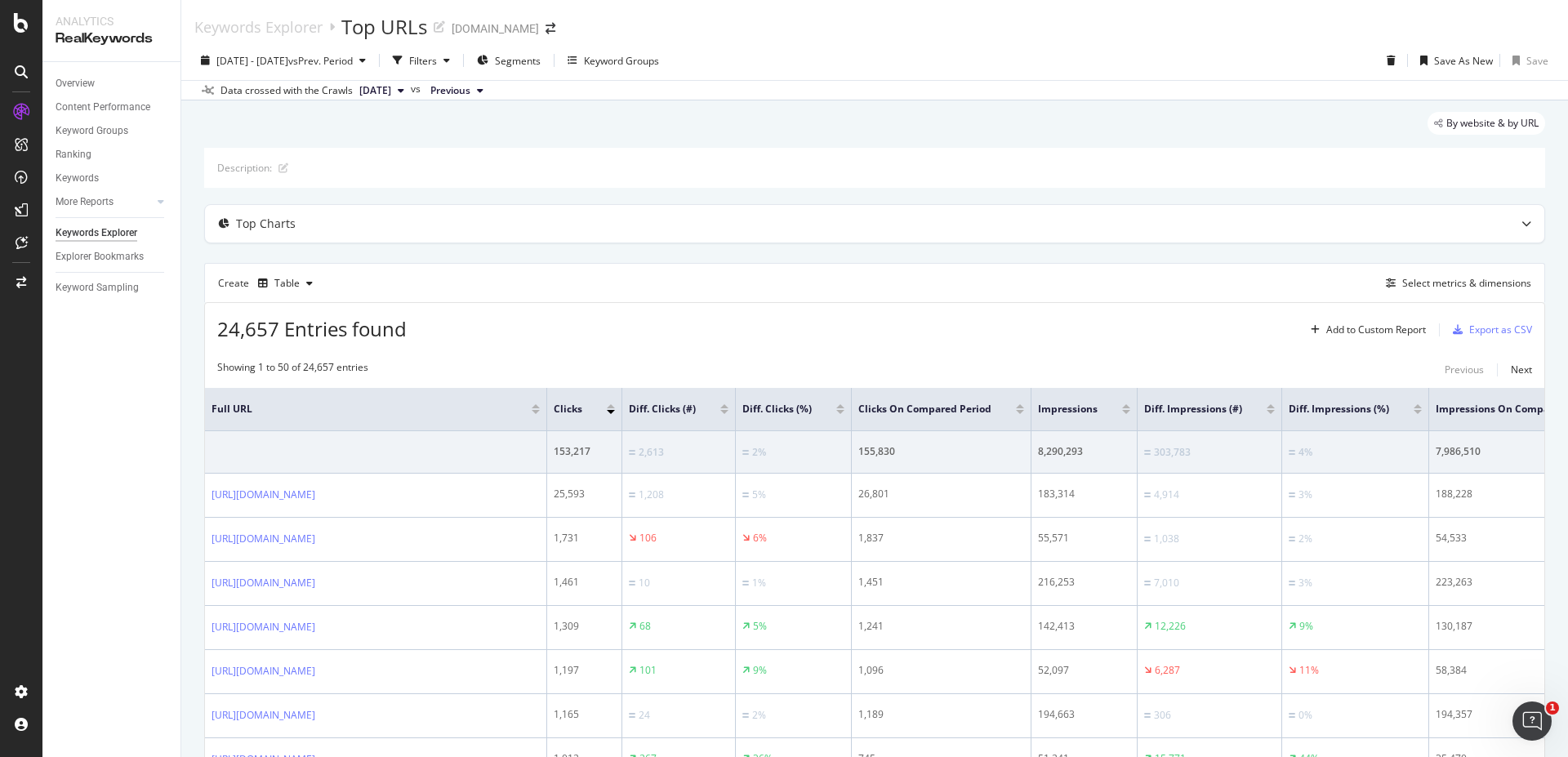
click at [729, 406] on div at bounding box center [724, 406] width 8 height 4
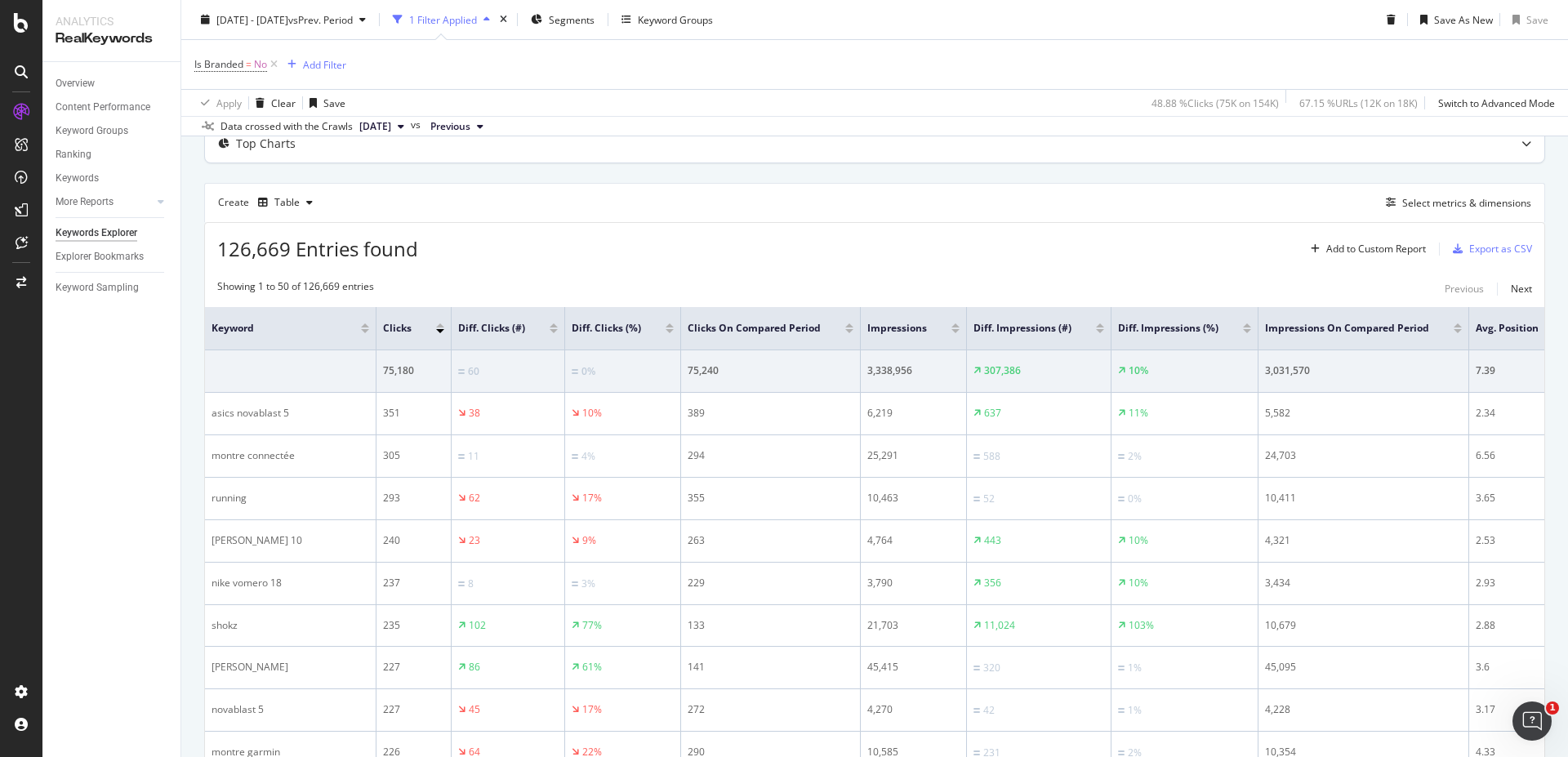
scroll to position [196, 0]
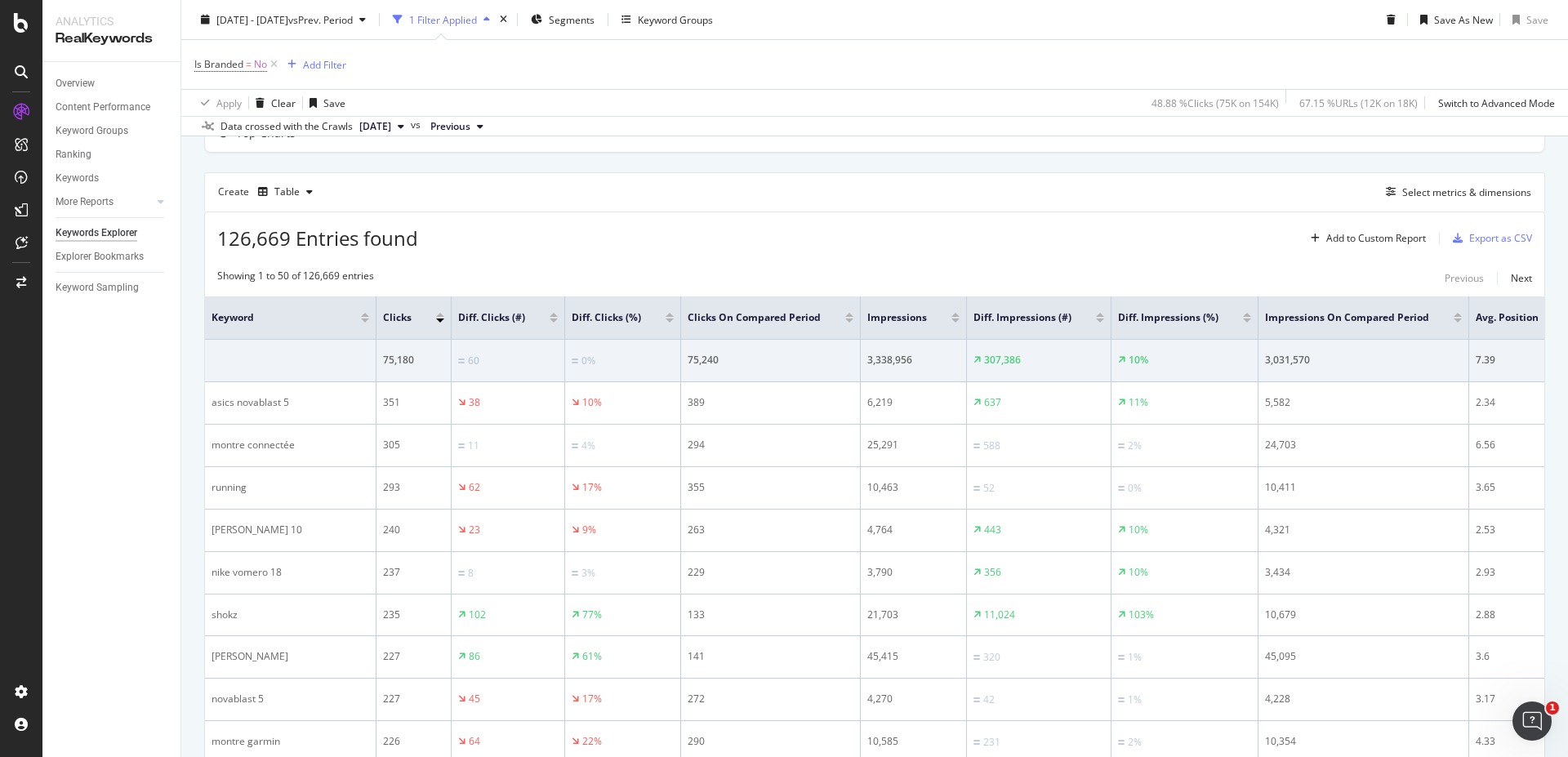
click at [550, 317] on div at bounding box center [554, 317] width 8 height 10
click at [550, 321] on div at bounding box center [554, 320] width 8 height 4
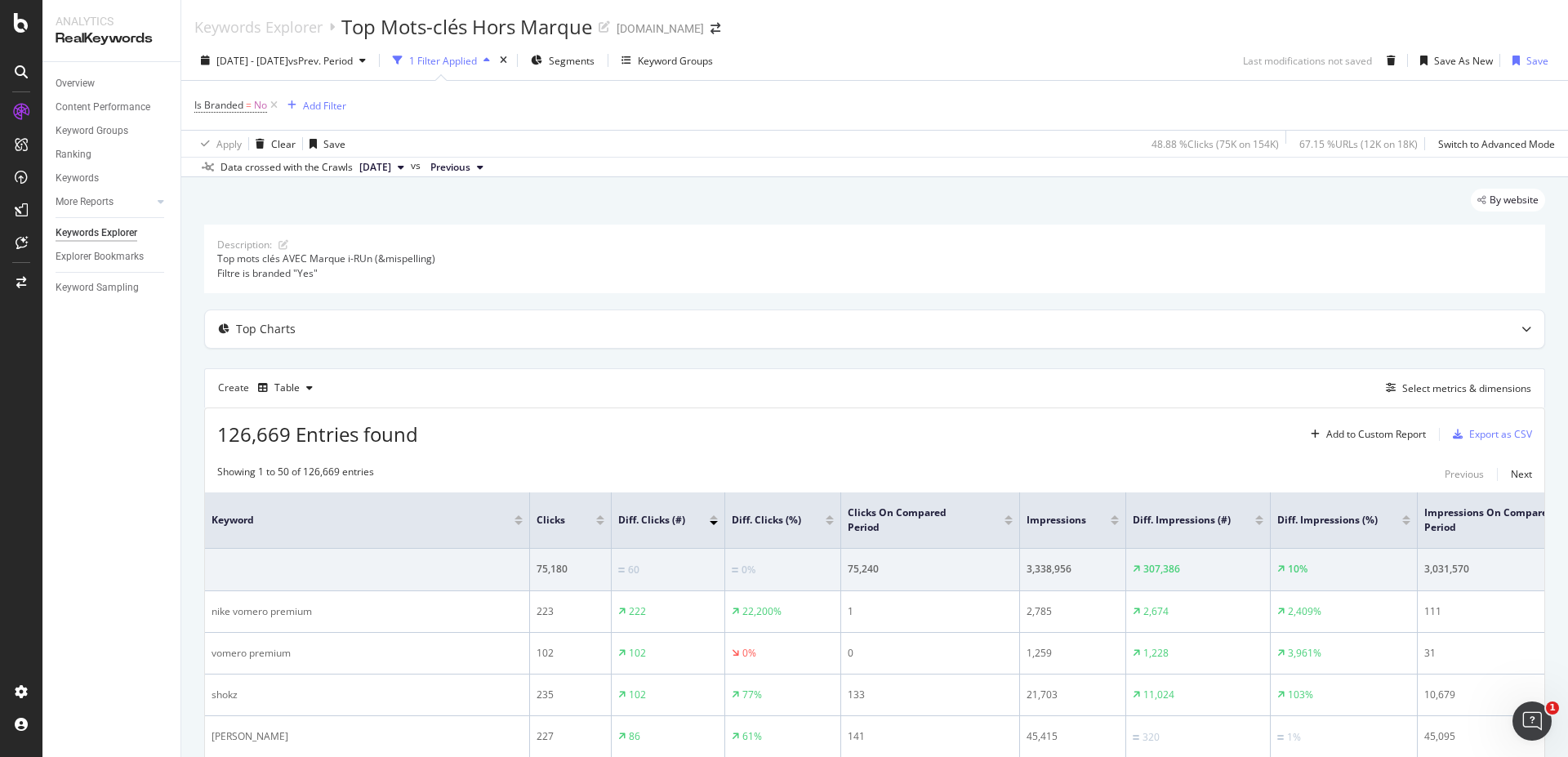
click at [715, 516] on div at bounding box center [714, 517] width 8 height 4
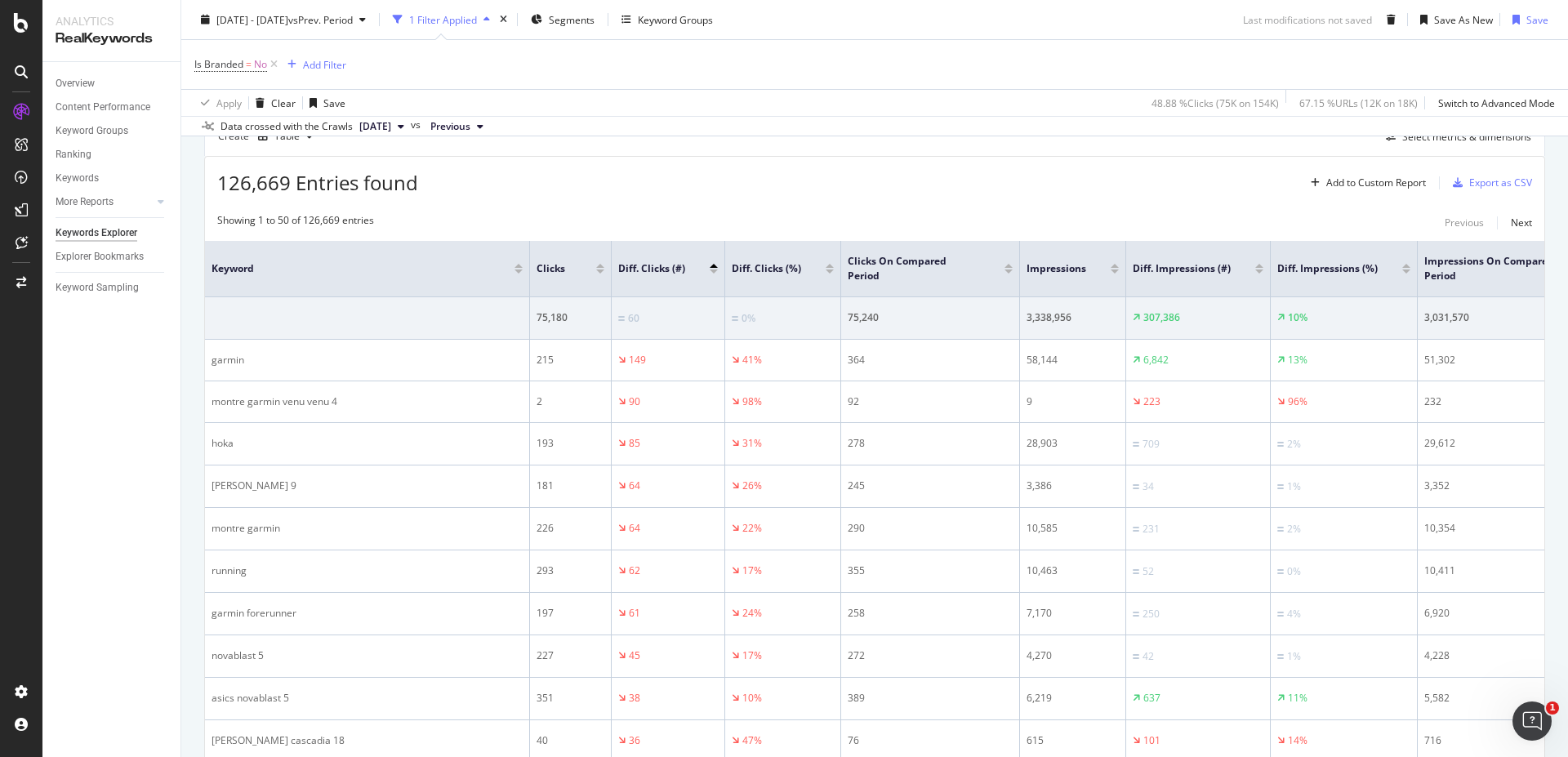
scroll to position [294, 0]
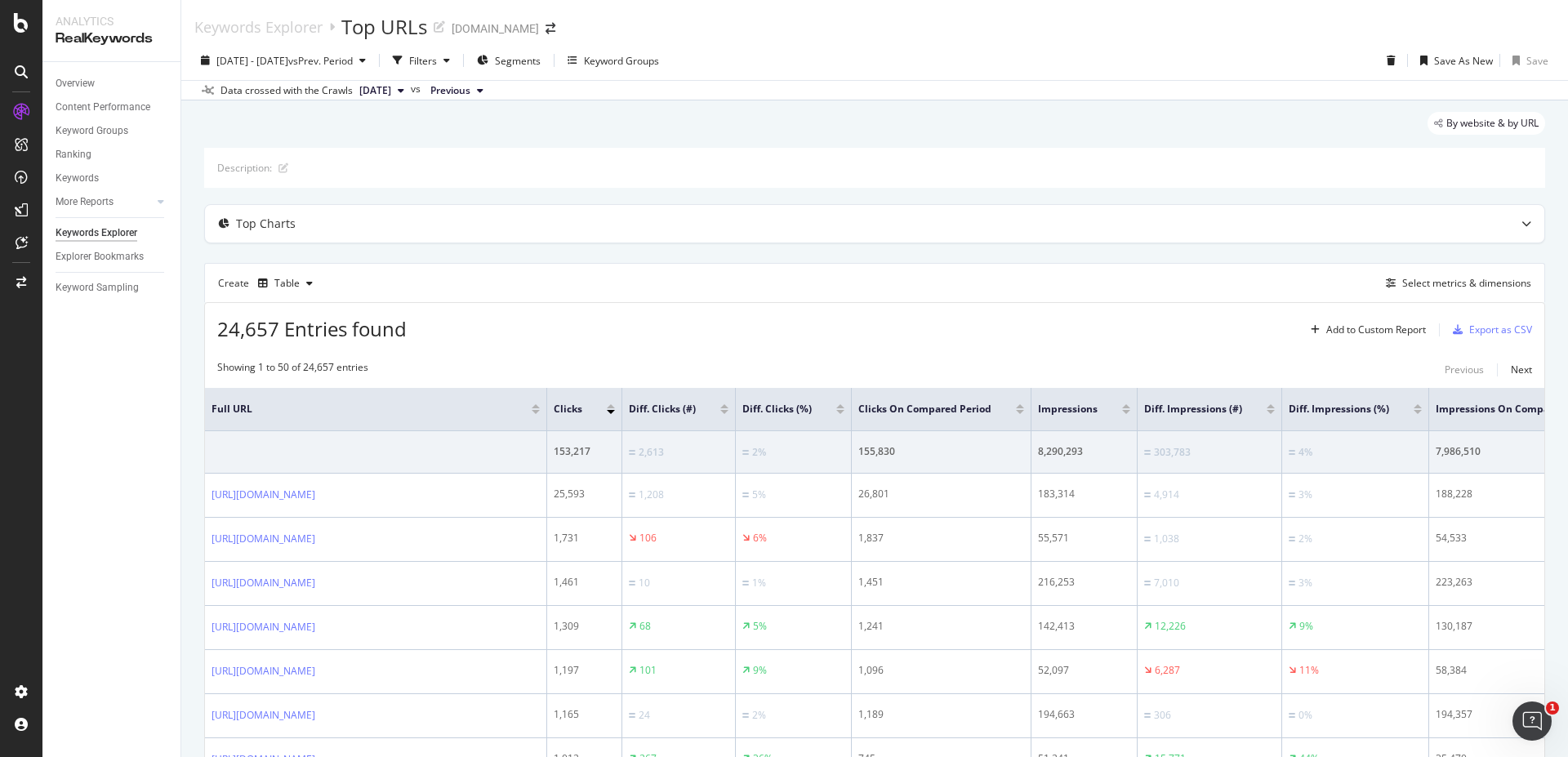
click at [729, 405] on div at bounding box center [724, 406] width 8 height 4
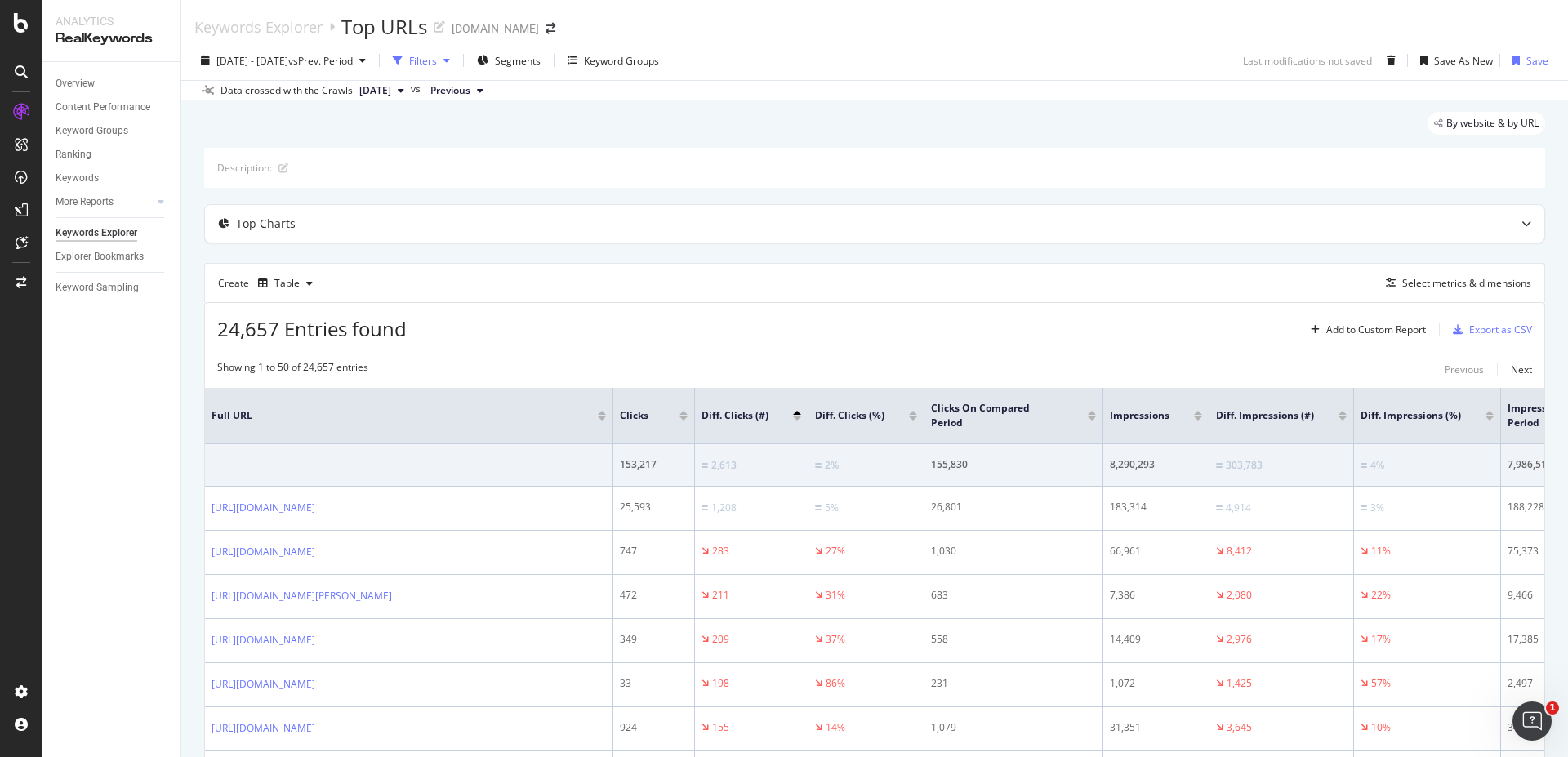
click at [457, 62] on div "button" at bounding box center [447, 61] width 20 height 10
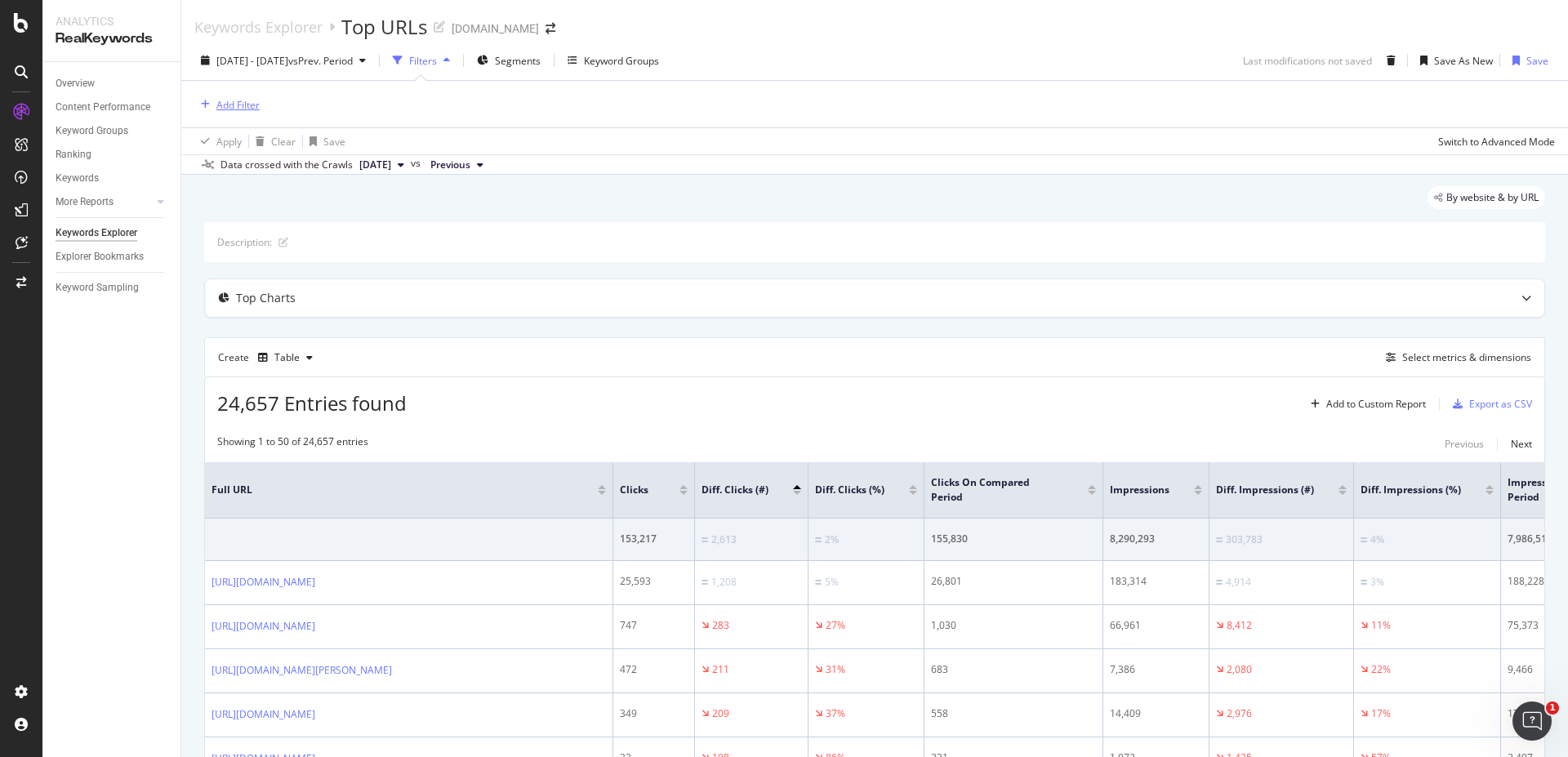
click at [252, 100] on div "Add Filter" at bounding box center [238, 105] width 43 height 14
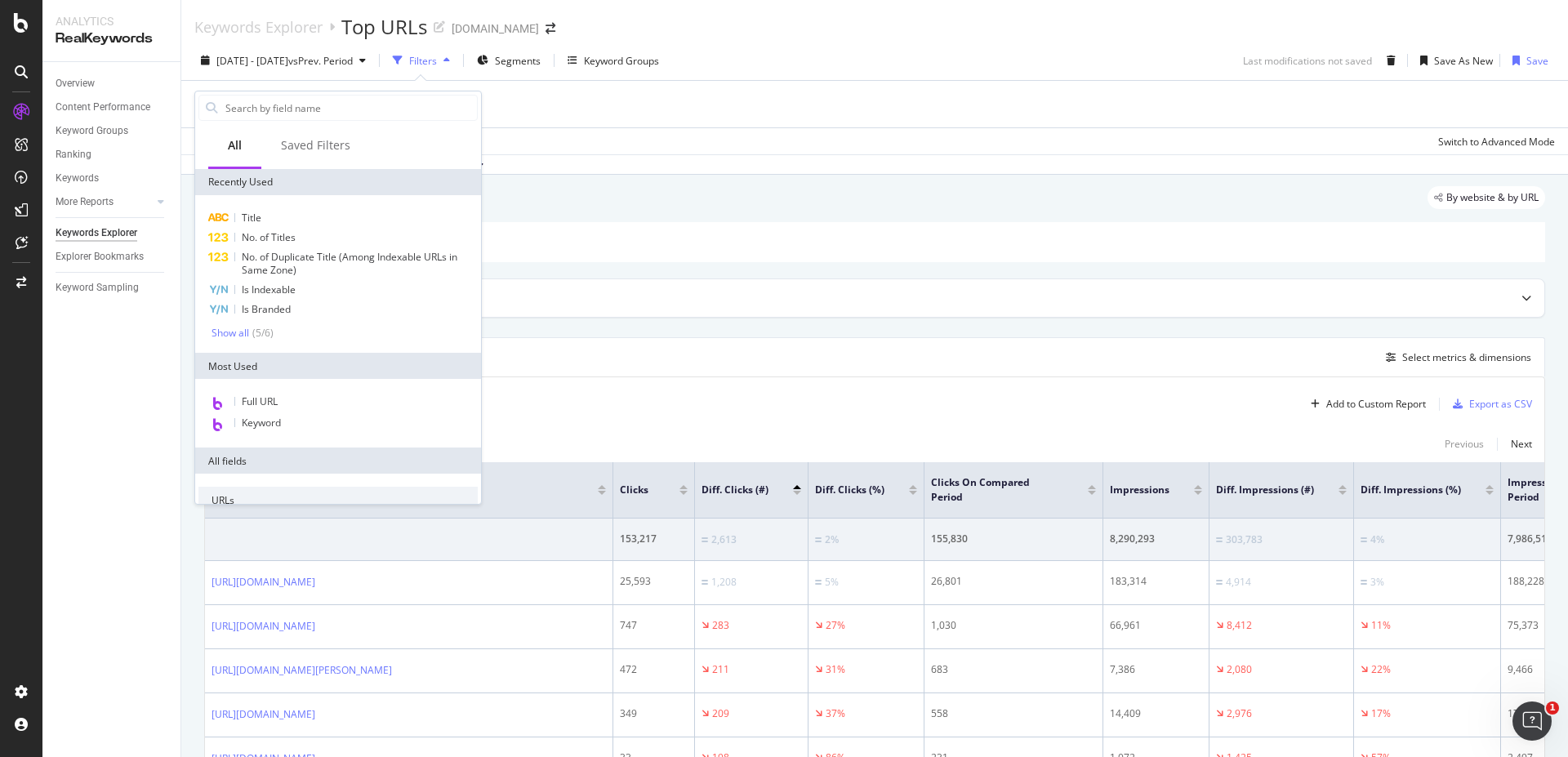
drag, startPoint x: 268, startPoint y: 108, endPoint x: 284, endPoint y: 92, distance: 22.6
click at [270, 104] on input "text" at bounding box center [351, 107] width 253 height 25
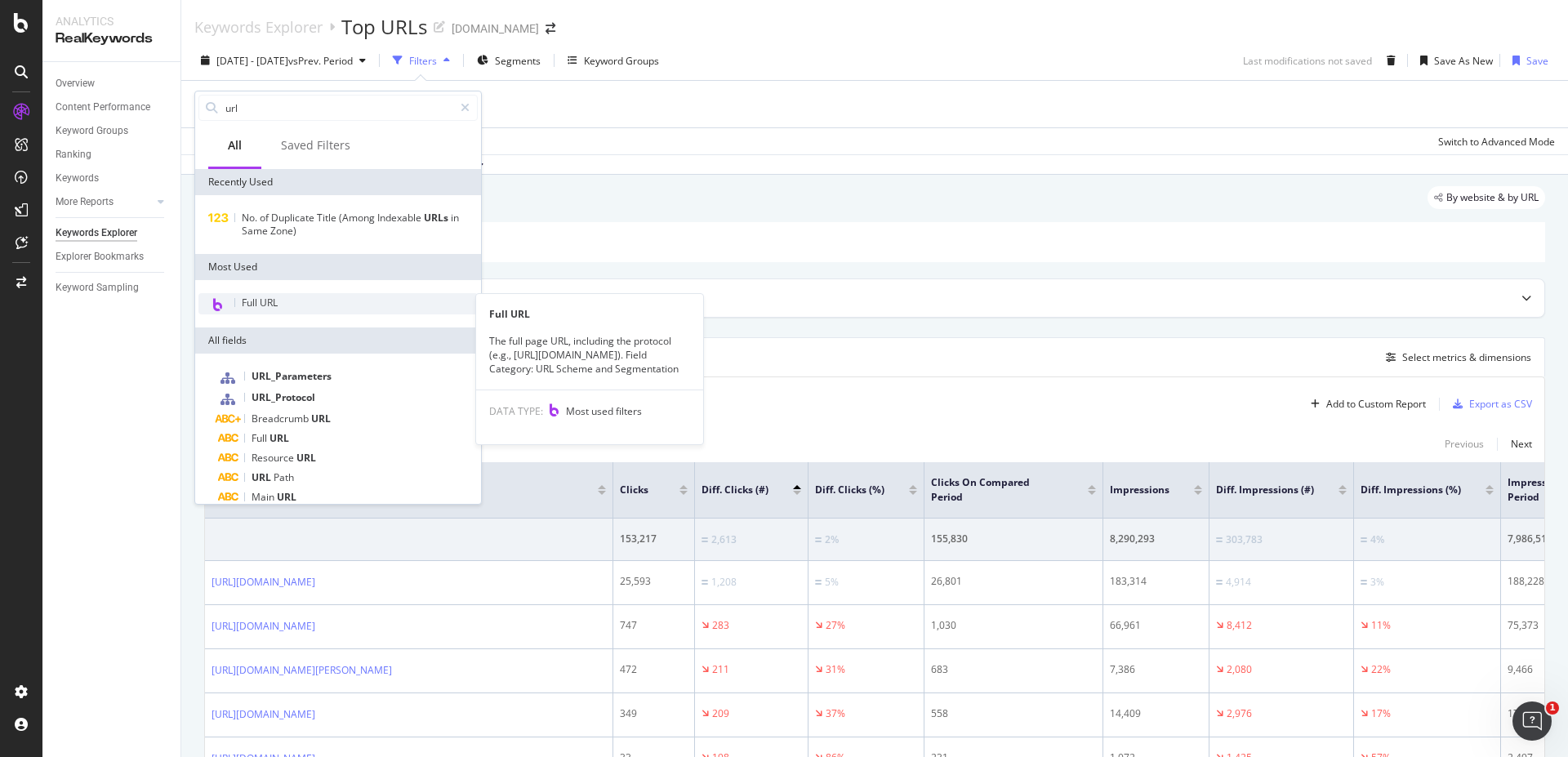
type input "url"
click at [285, 304] on div "Full URL" at bounding box center [338, 304] width 279 height 22
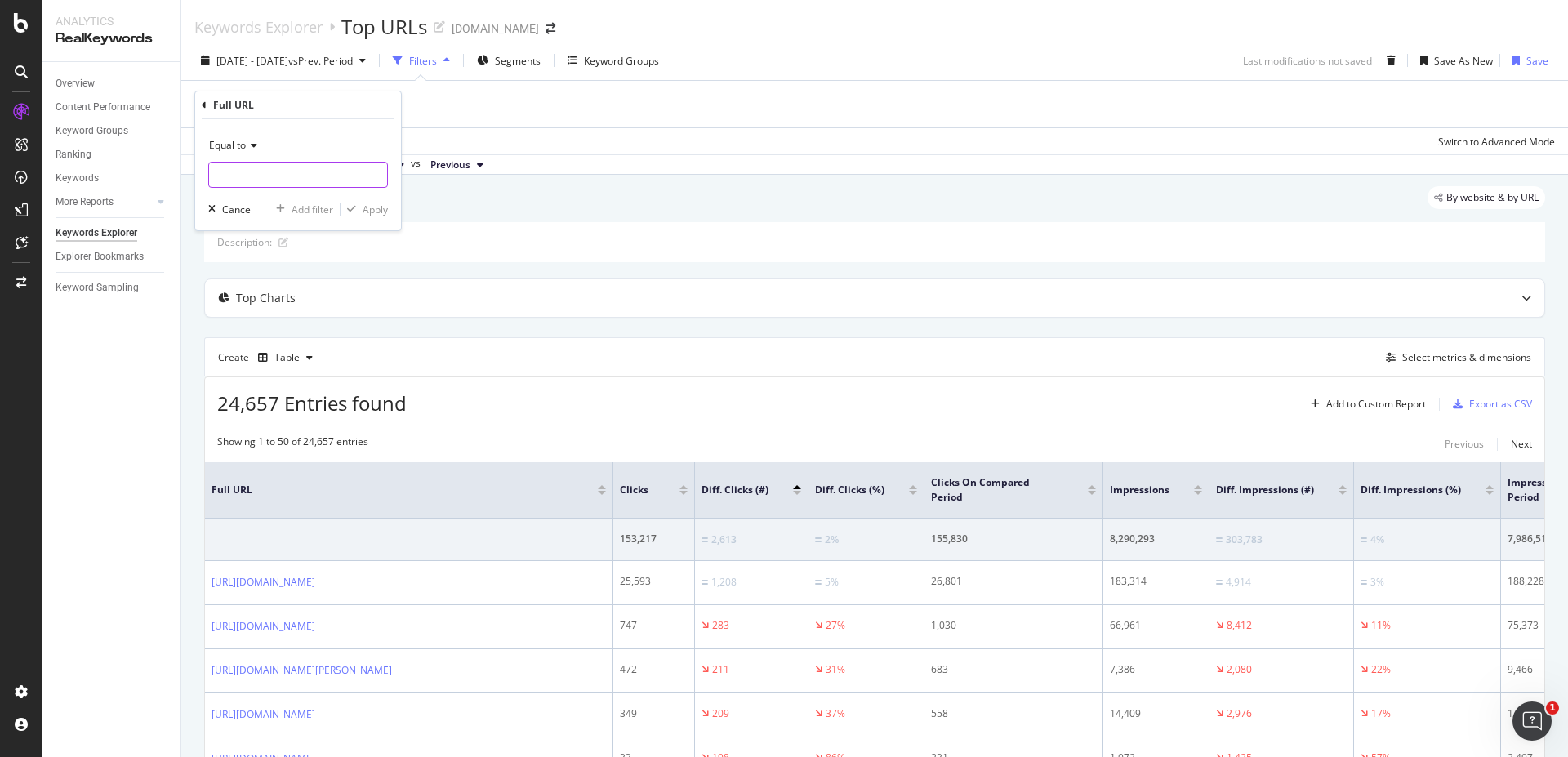
click at [327, 176] on input "text" at bounding box center [297, 175] width 178 height 27
click at [257, 136] on div "Equal to" at bounding box center [297, 145] width 180 height 27
click at [257, 308] on div "Contains" at bounding box center [299, 306] width 175 height 22
click at [287, 184] on input "text" at bounding box center [297, 175] width 178 height 27
type input "fenix-8"
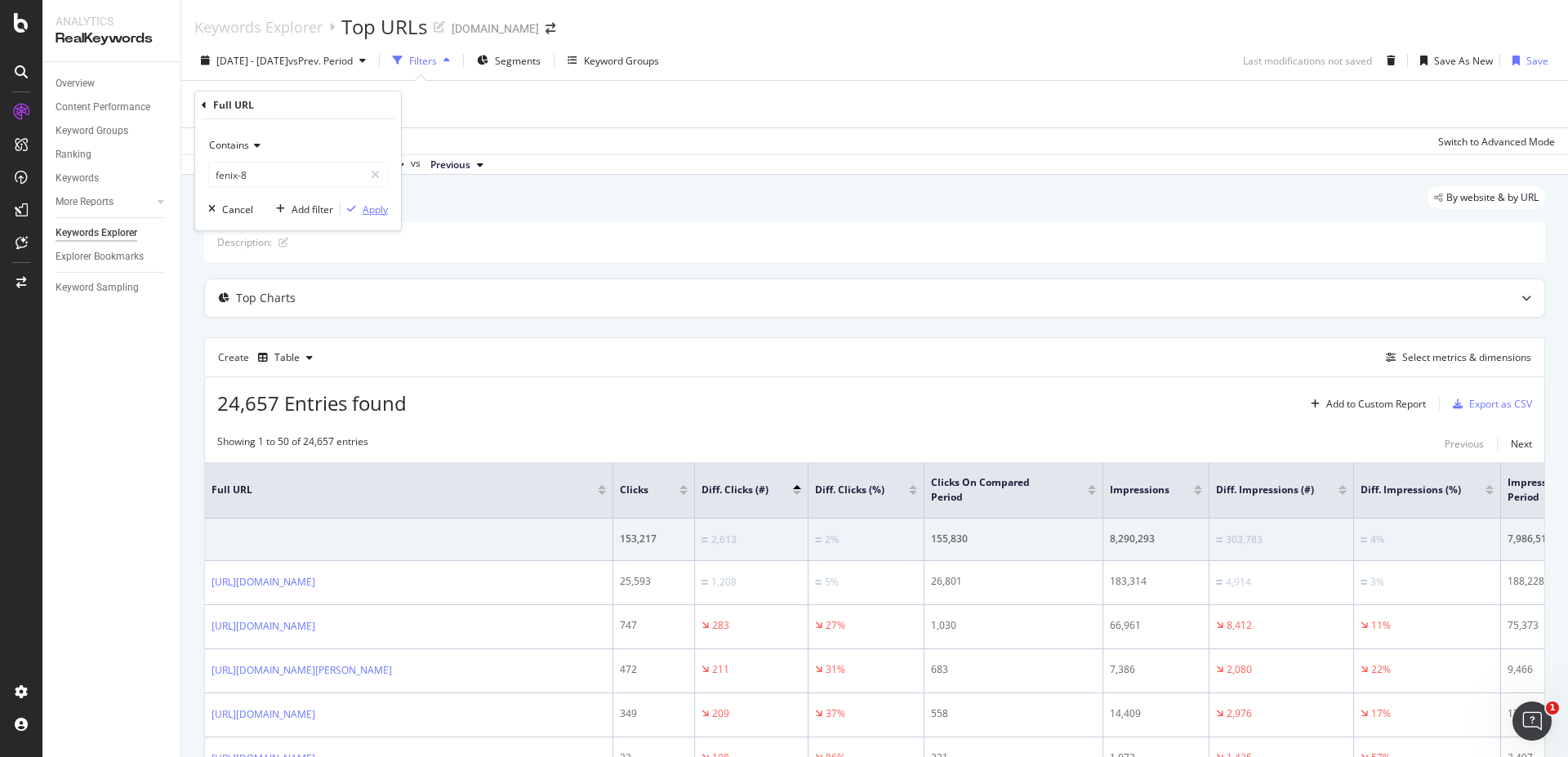
click at [365, 205] on div "Apply" at bounding box center [375, 209] width 26 height 14
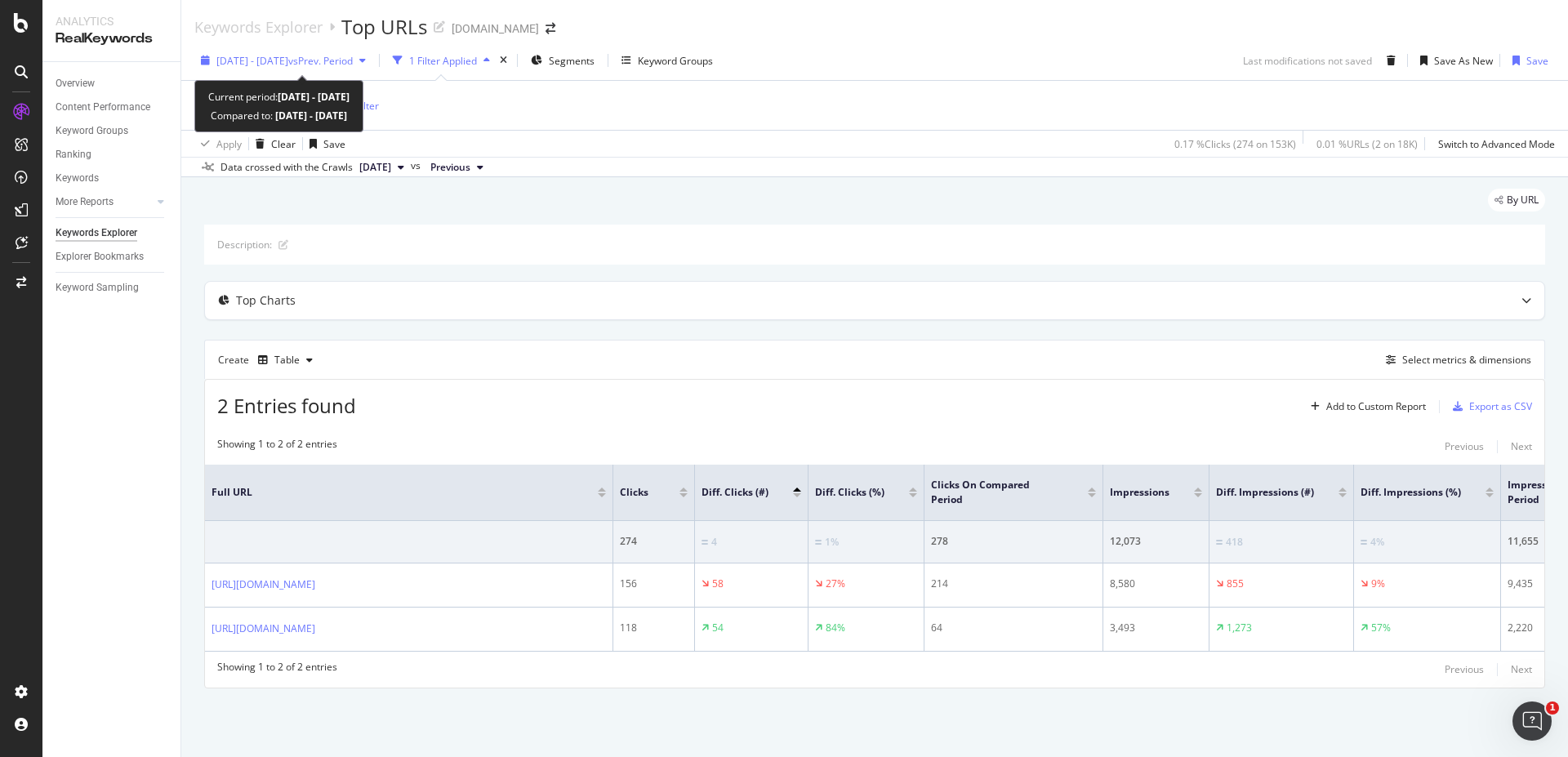
click at [366, 57] on icon "button" at bounding box center [362, 61] width 7 height 10
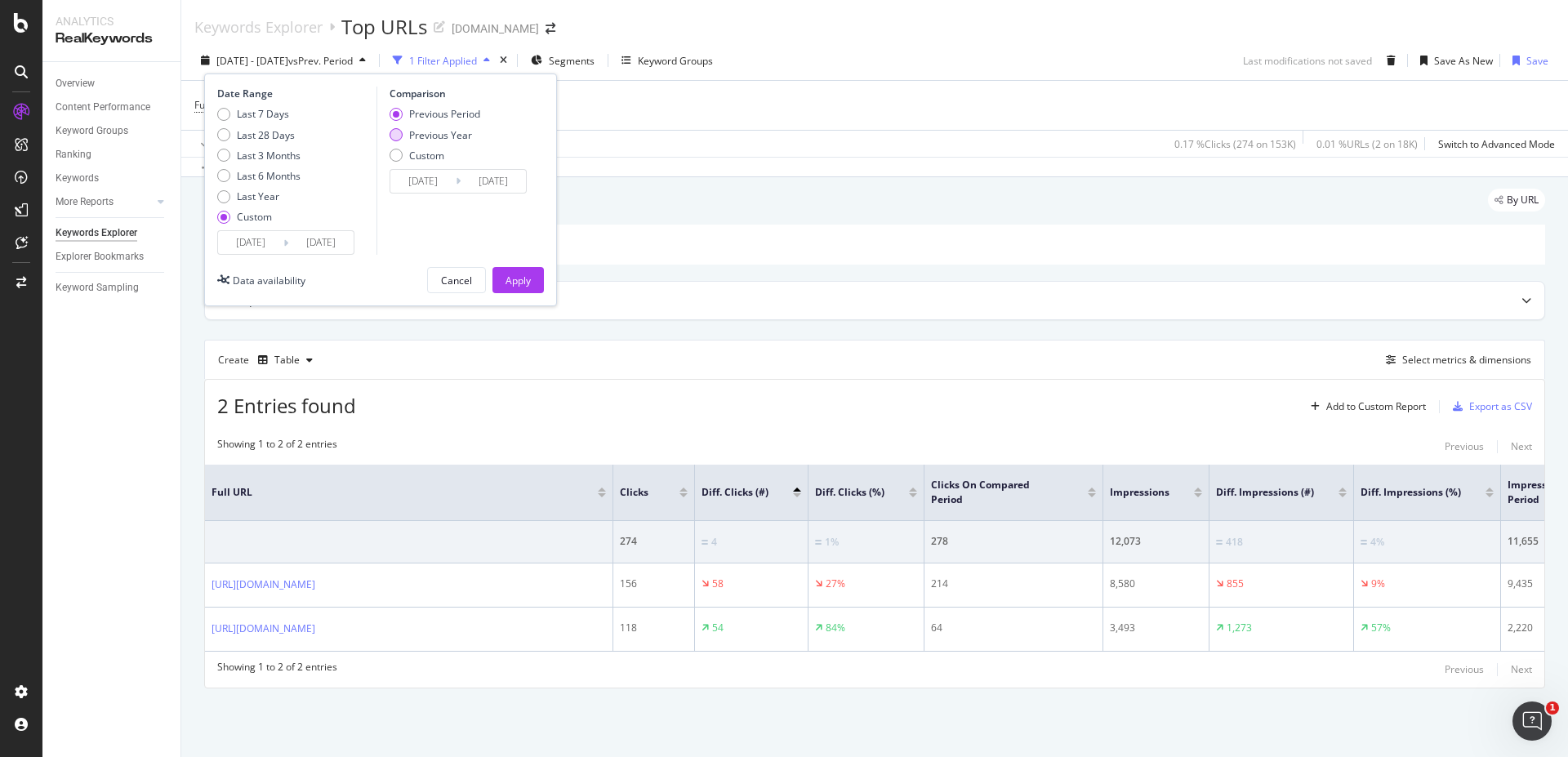
click at [449, 137] on div "Previous Year" at bounding box center [441, 135] width 63 height 14
type input "[DATE]"
click at [521, 279] on div "Apply" at bounding box center [518, 281] width 26 height 14
